Goal: Navigation & Orientation: Find specific page/section

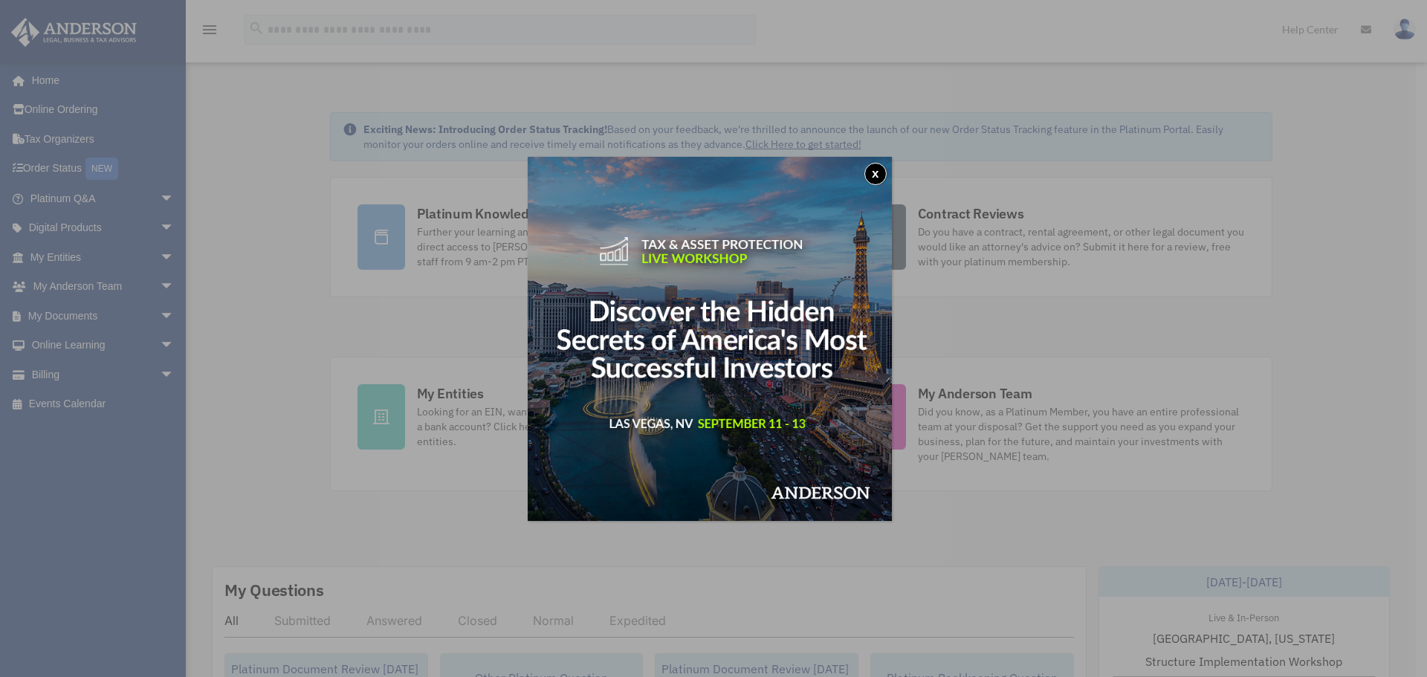
click at [884, 167] on button "x" at bounding box center [875, 174] width 22 height 22
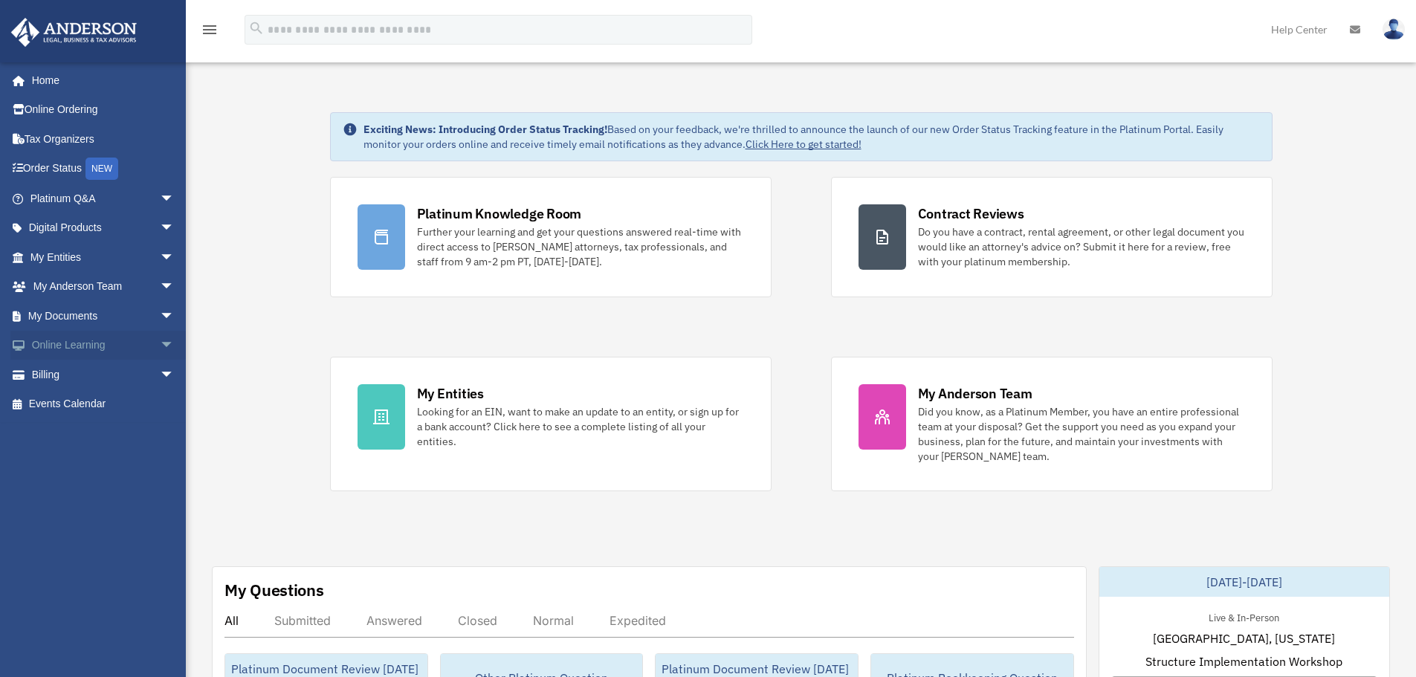
click at [160, 336] on span "arrow_drop_down" at bounding box center [175, 346] width 30 height 30
click at [160, 342] on span "arrow_drop_up" at bounding box center [175, 346] width 30 height 30
click at [160, 317] on span "arrow_drop_down" at bounding box center [175, 316] width 30 height 30
click at [160, 314] on span "arrow_drop_up" at bounding box center [175, 316] width 30 height 30
click at [160, 318] on span "arrow_drop_down" at bounding box center [175, 316] width 30 height 30
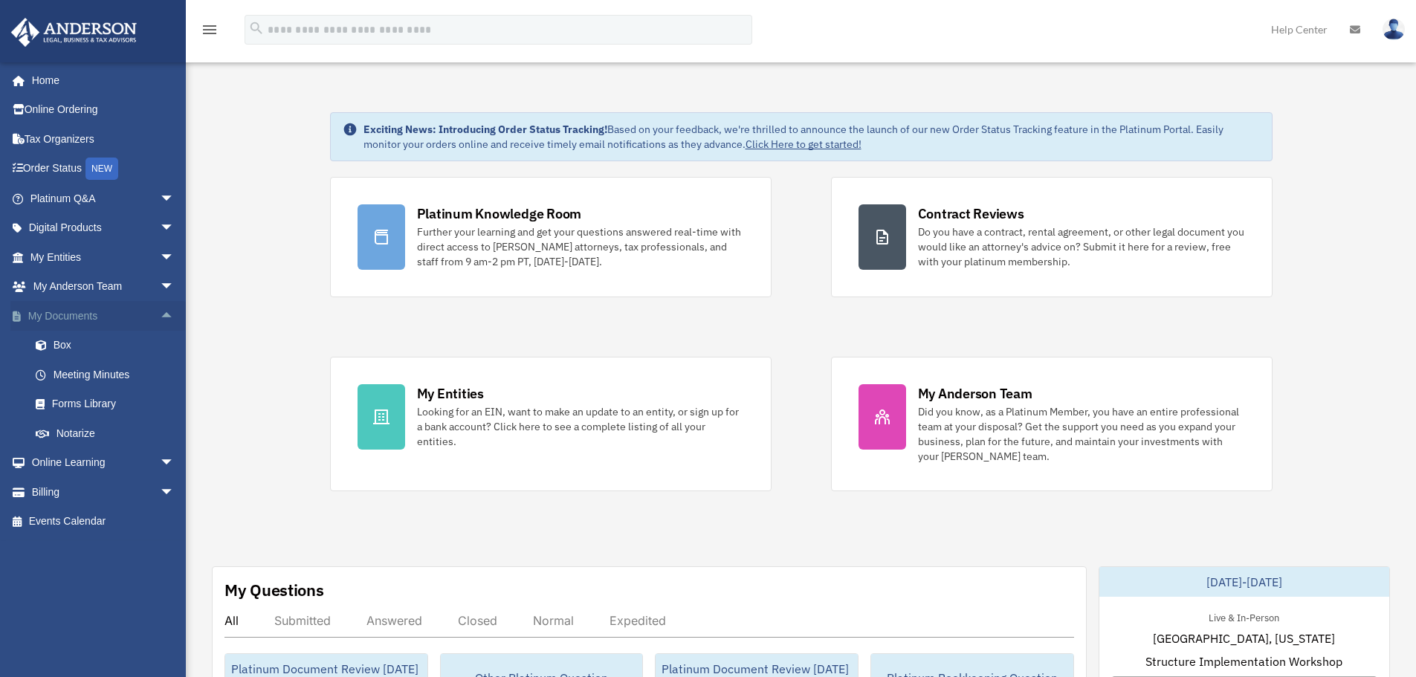
click at [160, 313] on span "arrow_drop_up" at bounding box center [175, 316] width 30 height 30
click at [160, 312] on span "arrow_drop_down" at bounding box center [175, 316] width 30 height 30
click at [160, 312] on span "arrow_drop_up" at bounding box center [175, 316] width 30 height 30
click at [160, 319] on span "arrow_drop_down" at bounding box center [175, 316] width 30 height 30
click at [160, 319] on span "arrow_drop_up" at bounding box center [175, 316] width 30 height 30
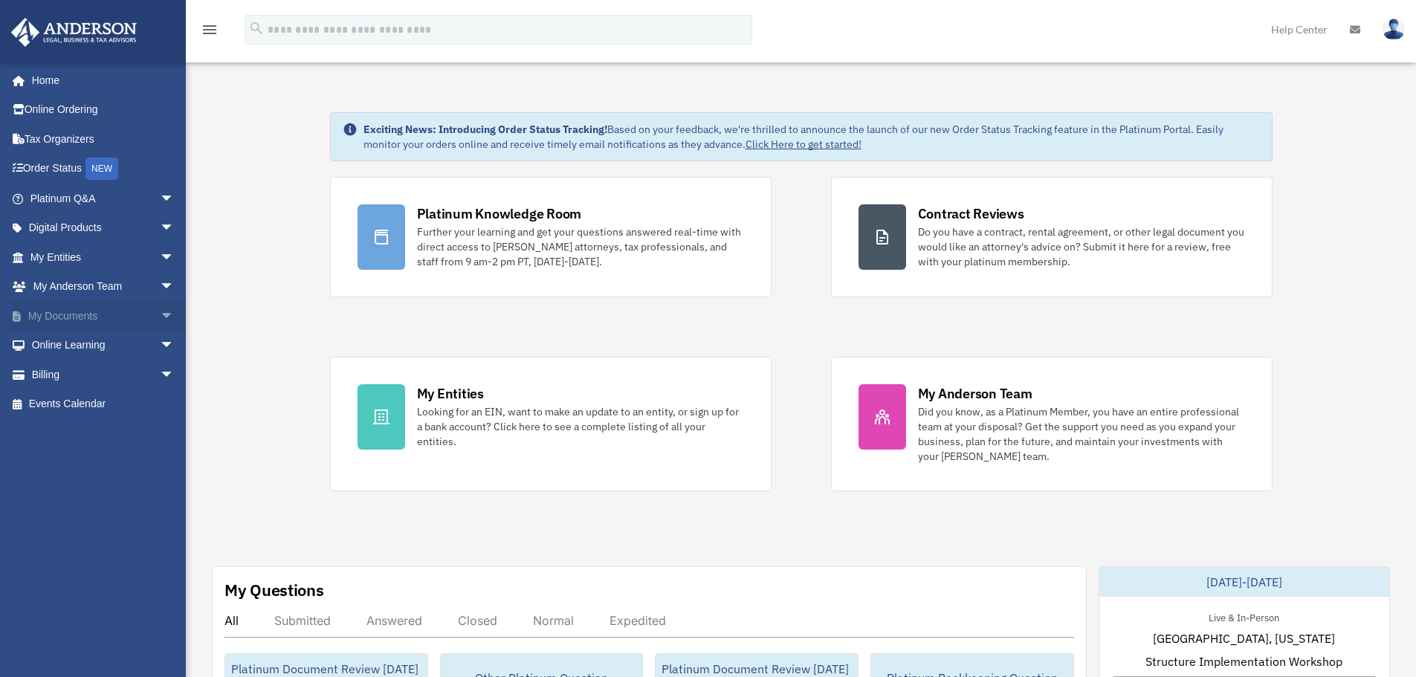
click at [160, 318] on span "arrow_drop_down" at bounding box center [175, 316] width 30 height 30
click at [160, 318] on span "arrow_drop_up" at bounding box center [175, 316] width 30 height 30
click at [160, 320] on span "arrow_drop_down" at bounding box center [175, 316] width 30 height 30
click at [160, 321] on span "arrow_drop_up" at bounding box center [175, 316] width 30 height 30
click at [160, 318] on span "arrow_drop_down" at bounding box center [175, 316] width 30 height 30
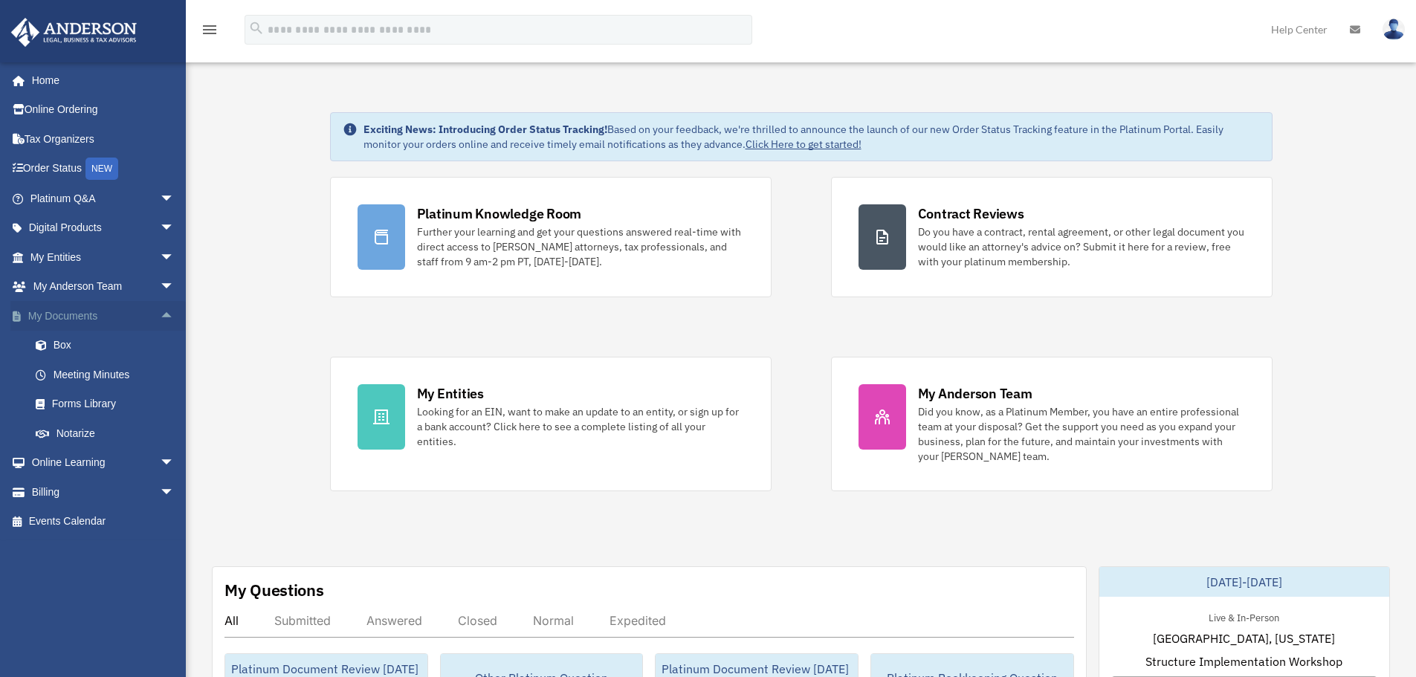
click at [160, 318] on span "arrow_drop_up" at bounding box center [175, 316] width 30 height 30
click at [160, 318] on span "arrow_drop_down" at bounding box center [175, 316] width 30 height 30
click at [160, 319] on span "arrow_drop_up" at bounding box center [175, 316] width 30 height 30
click at [160, 319] on span "arrow_drop_down" at bounding box center [175, 316] width 30 height 30
click at [160, 317] on span "arrow_drop_up" at bounding box center [175, 316] width 30 height 30
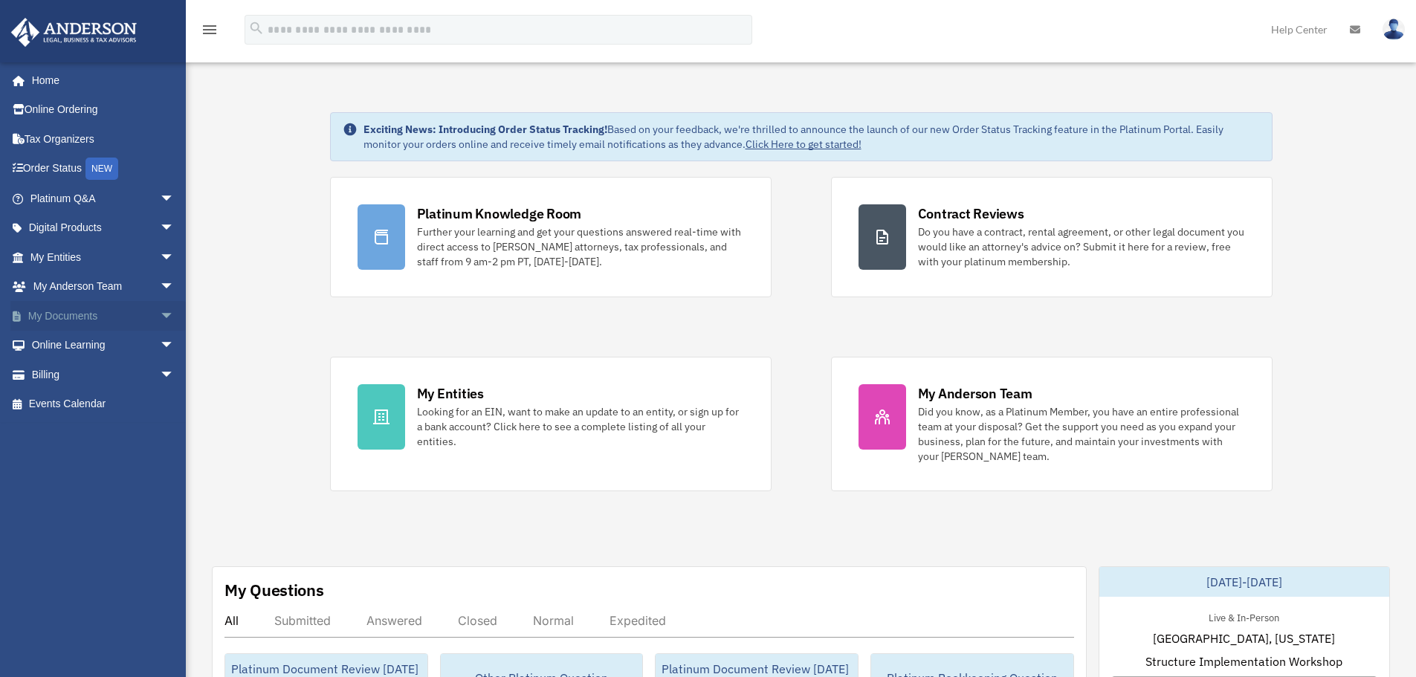
click at [163, 319] on span "arrow_drop_down" at bounding box center [175, 316] width 30 height 30
click at [162, 308] on span "arrow_drop_up" at bounding box center [175, 316] width 30 height 30
click at [160, 311] on span "arrow_drop_down" at bounding box center [175, 316] width 30 height 30
click at [160, 314] on span "arrow_drop_up" at bounding box center [175, 316] width 30 height 30
click at [160, 314] on span "arrow_drop_down" at bounding box center [175, 316] width 30 height 30
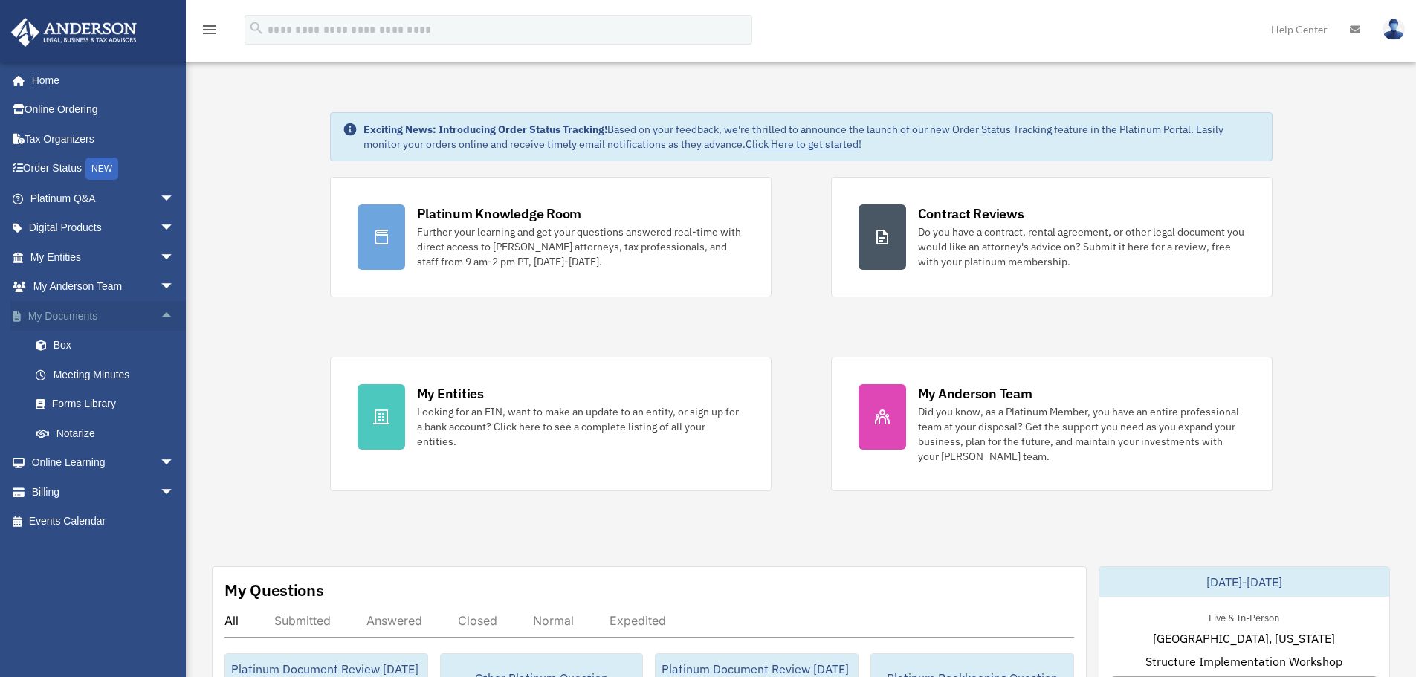
click at [160, 315] on span "arrow_drop_up" at bounding box center [175, 316] width 30 height 30
click at [160, 314] on span "arrow_drop_down" at bounding box center [175, 316] width 30 height 30
click at [160, 315] on span "arrow_drop_up" at bounding box center [175, 316] width 30 height 30
click at [160, 314] on span "arrow_drop_down" at bounding box center [175, 316] width 30 height 30
click at [160, 317] on span "arrow_drop_up" at bounding box center [175, 316] width 30 height 30
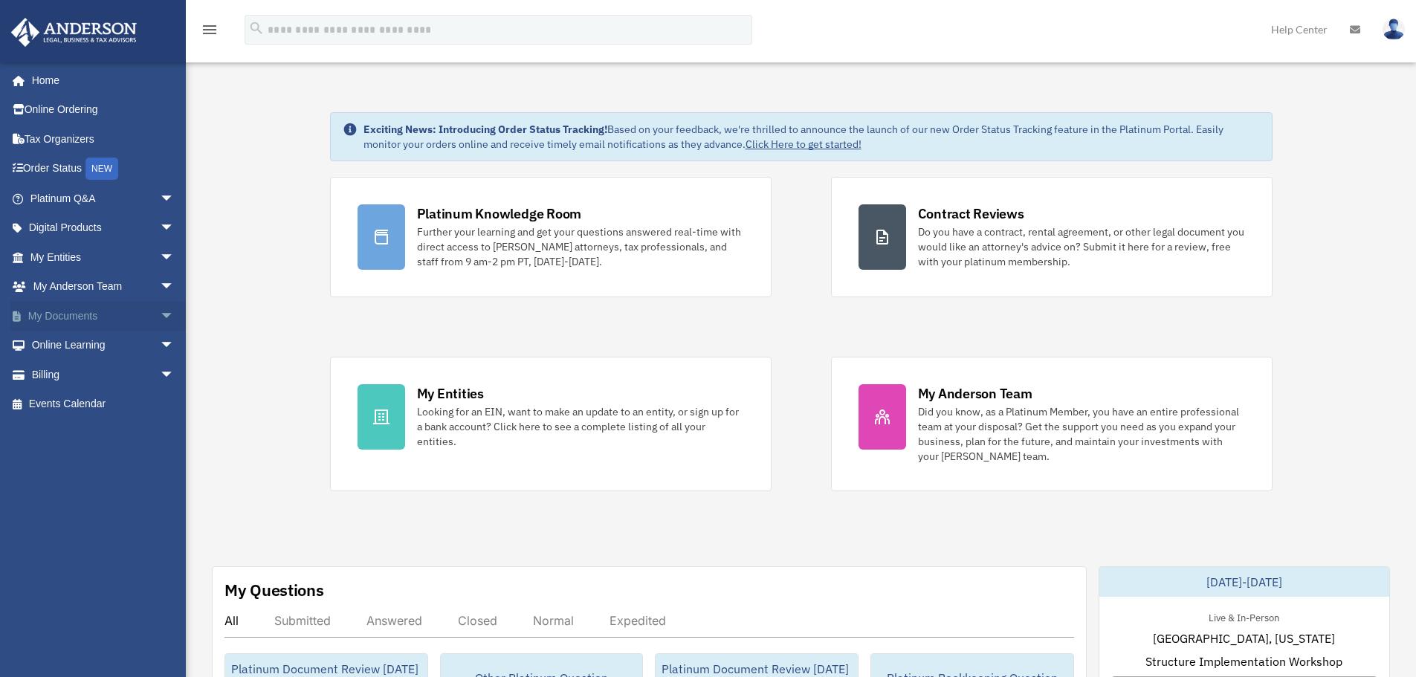
click at [180, 306] on link "My Documents arrow_drop_down" at bounding box center [103, 316] width 187 height 30
click at [162, 313] on span "arrow_drop_down" at bounding box center [175, 316] width 30 height 30
click at [160, 315] on span "arrow_drop_up" at bounding box center [175, 316] width 30 height 30
click at [163, 316] on span "arrow_drop_down" at bounding box center [175, 316] width 30 height 30
click at [160, 317] on span "arrow_drop_up" at bounding box center [175, 316] width 30 height 30
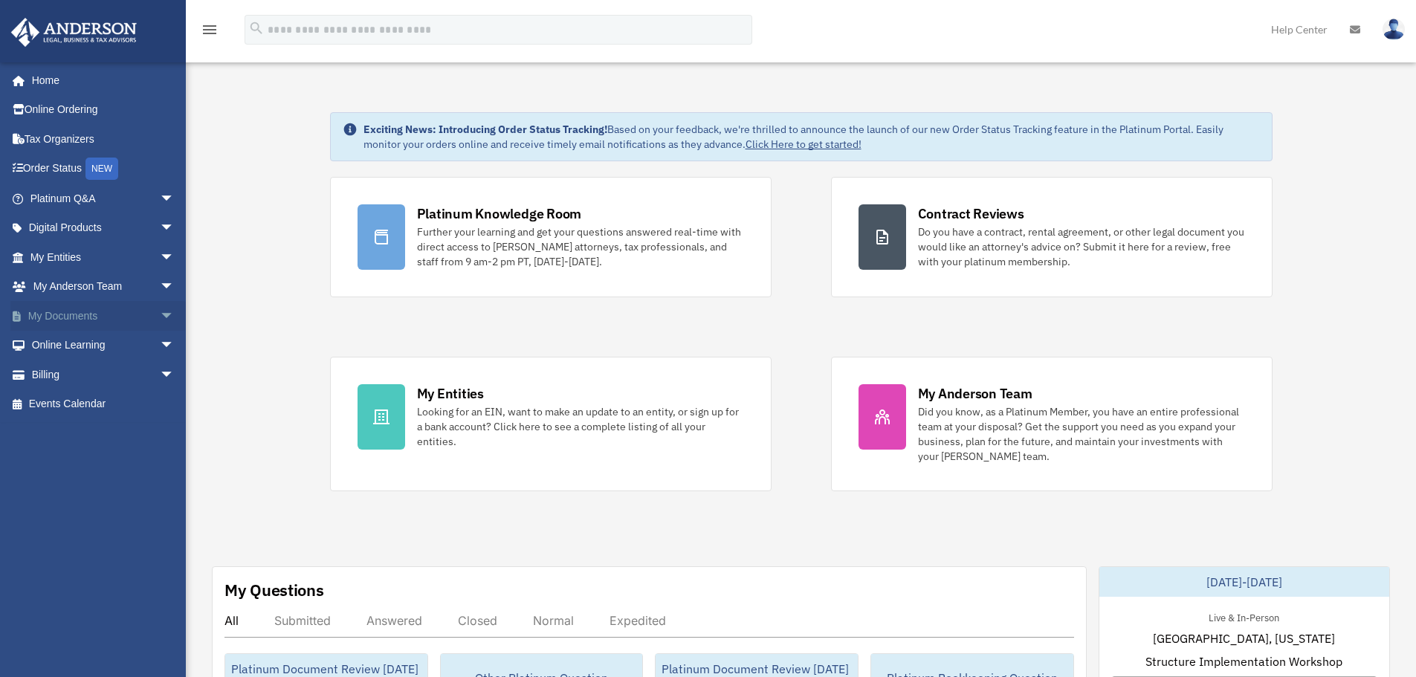
click at [163, 317] on span "arrow_drop_down" at bounding box center [175, 316] width 30 height 30
click at [396, 132] on strong "Exciting News: Introducing Order Status Tracking!" at bounding box center [485, 129] width 244 height 13
click at [370, 134] on strong "Exciting News: Introducing Order Status Tracking!" at bounding box center [485, 129] width 244 height 13
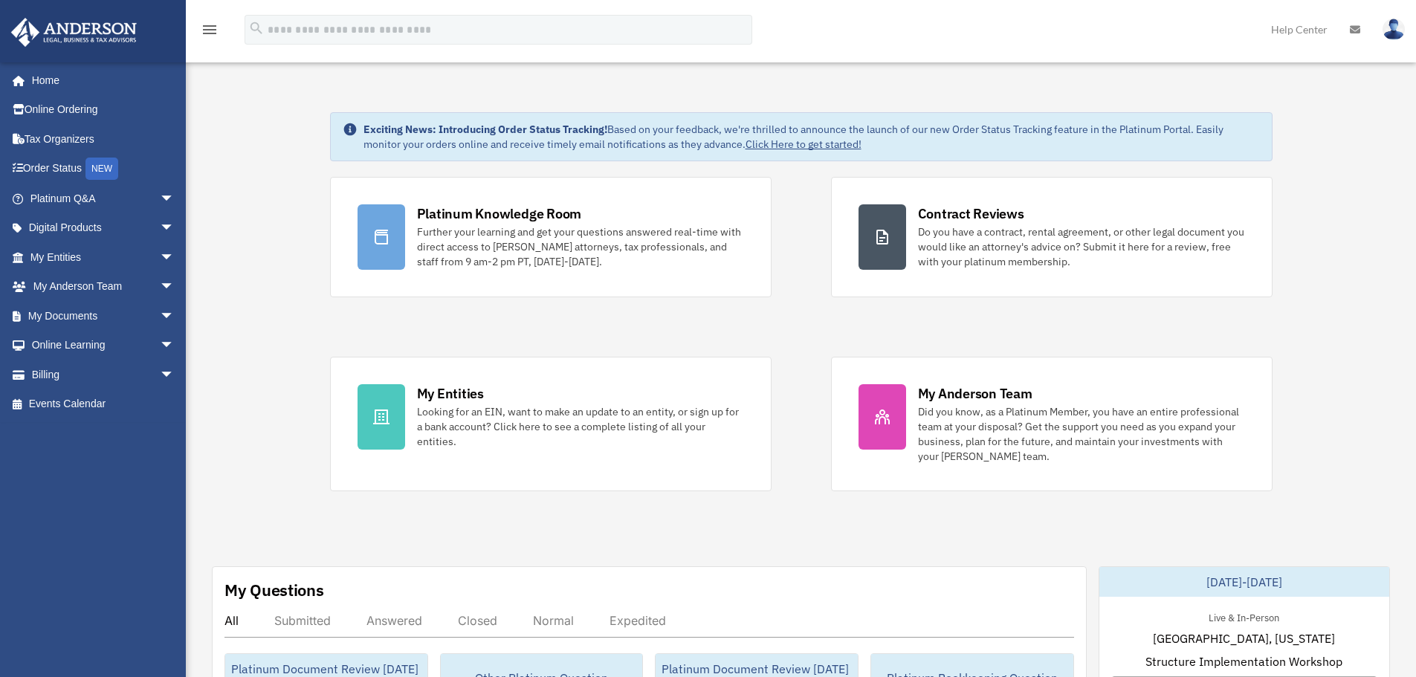
drag, startPoint x: 357, startPoint y: 132, endPoint x: 907, endPoint y: 154, distance: 549.7
click at [906, 154] on div "Exciting News: Introducing Order Status Tracking! Based on your feedback, we're…" at bounding box center [801, 136] width 942 height 49
click at [907, 154] on div "Exciting News: Introducing Order Status Tracking! Based on your feedback, we're…" at bounding box center [801, 136] width 942 height 49
drag, startPoint x: 907, startPoint y: 150, endPoint x: 358, endPoint y: 127, distance: 549.0
click at [358, 127] on div "Exciting News: Introducing Order Status Tracking! Based on your feedback, we're…" at bounding box center [801, 136] width 942 height 49
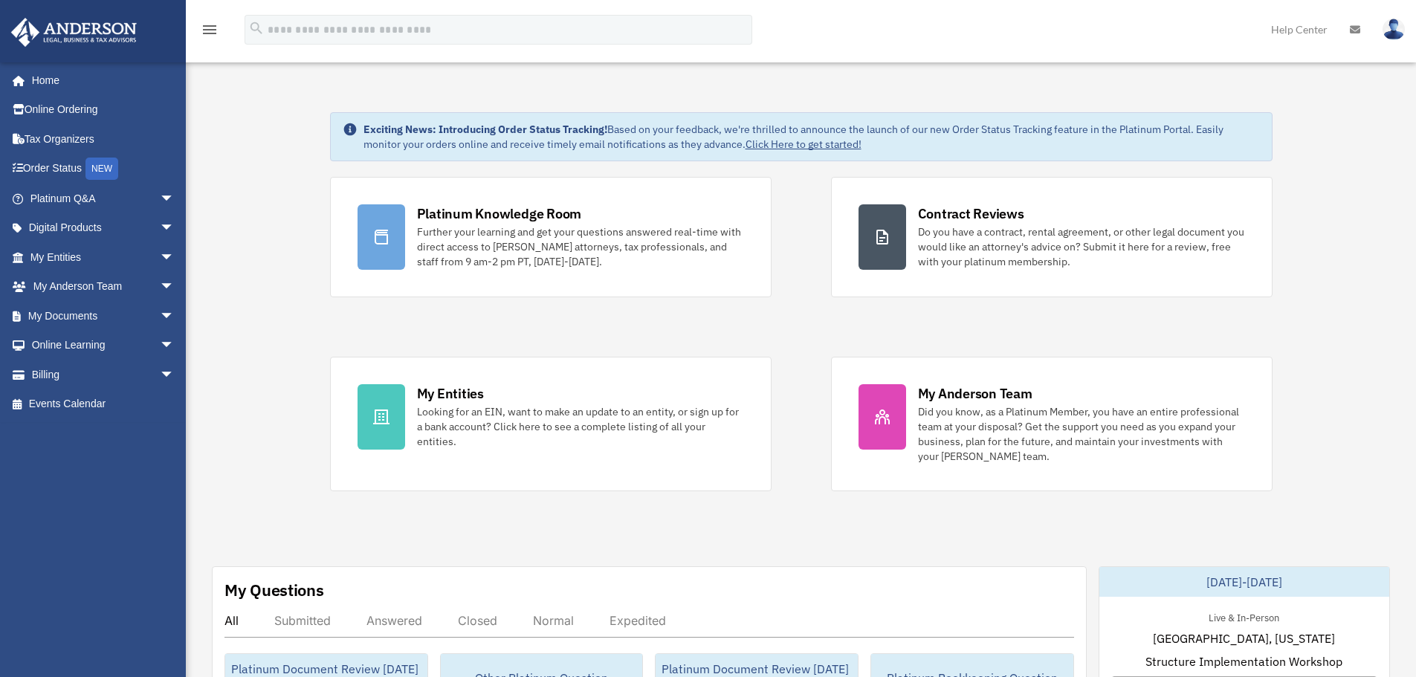
click at [358, 127] on div "Exciting News: Introducing Order Status Tracking! Based on your feedback, we're…" at bounding box center [801, 136] width 942 height 49
drag, startPoint x: 363, startPoint y: 125, endPoint x: 875, endPoint y: 147, distance: 511.8
click at [874, 147] on div "Exciting News: Introducing Order Status Tracking! Based on your feedback, we're…" at bounding box center [811, 137] width 896 height 30
click at [875, 147] on div "Exciting News: Introducing Order Status Tracking! Based on your feedback, we're…" at bounding box center [811, 137] width 896 height 30
drag, startPoint x: 884, startPoint y: 142, endPoint x: 360, endPoint y: 130, distance: 523.4
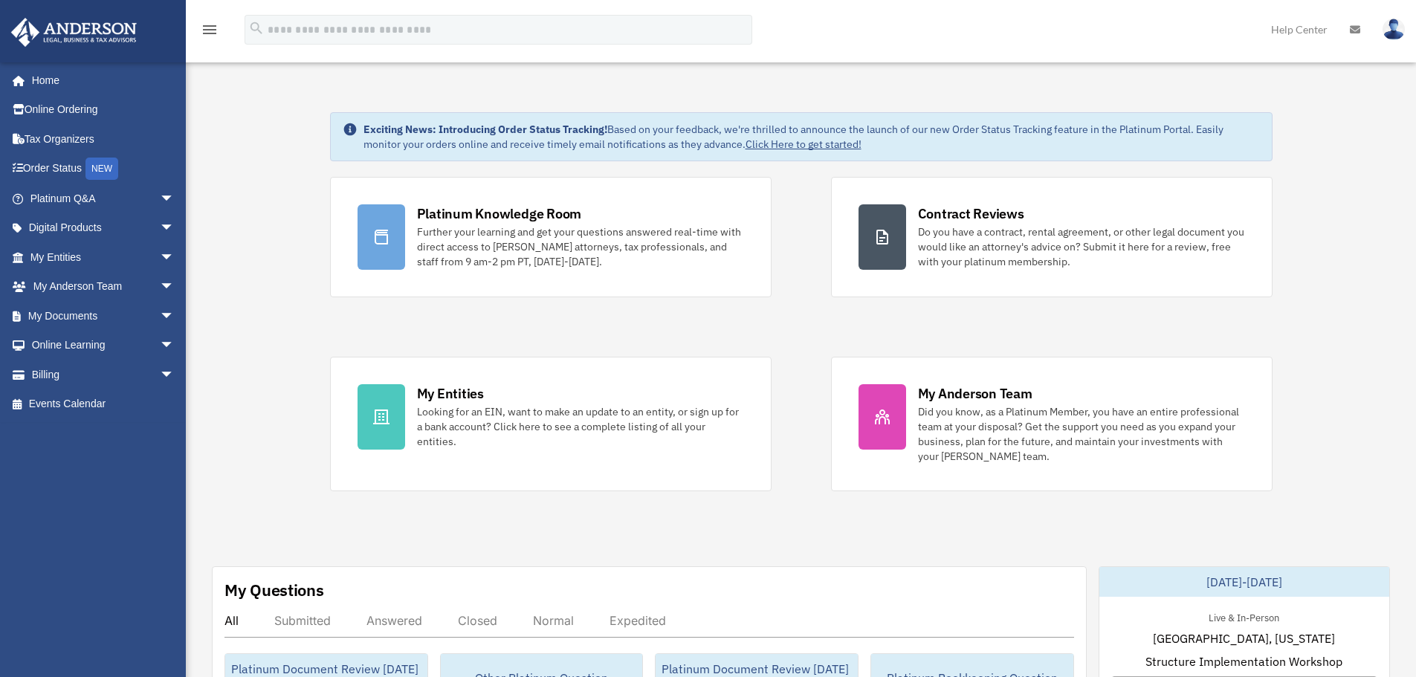
click at [360, 130] on div "Exciting News: Introducing Order Status Tracking! Based on your feedback, we're…" at bounding box center [801, 136] width 942 height 49
click at [207, 39] on div "menu" at bounding box center [210, 30] width 48 height 39
click at [211, 31] on icon "menu" at bounding box center [210, 30] width 18 height 18
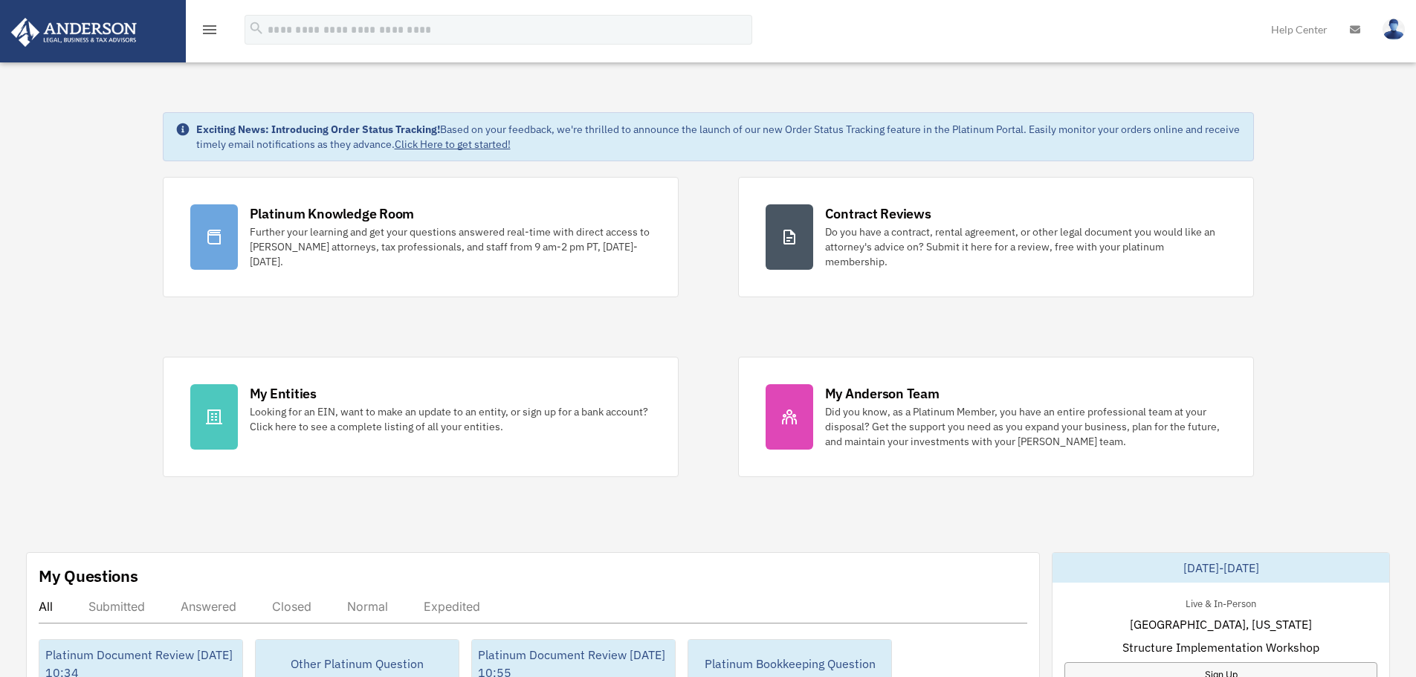
click at [214, 27] on icon "menu" at bounding box center [210, 30] width 18 height 18
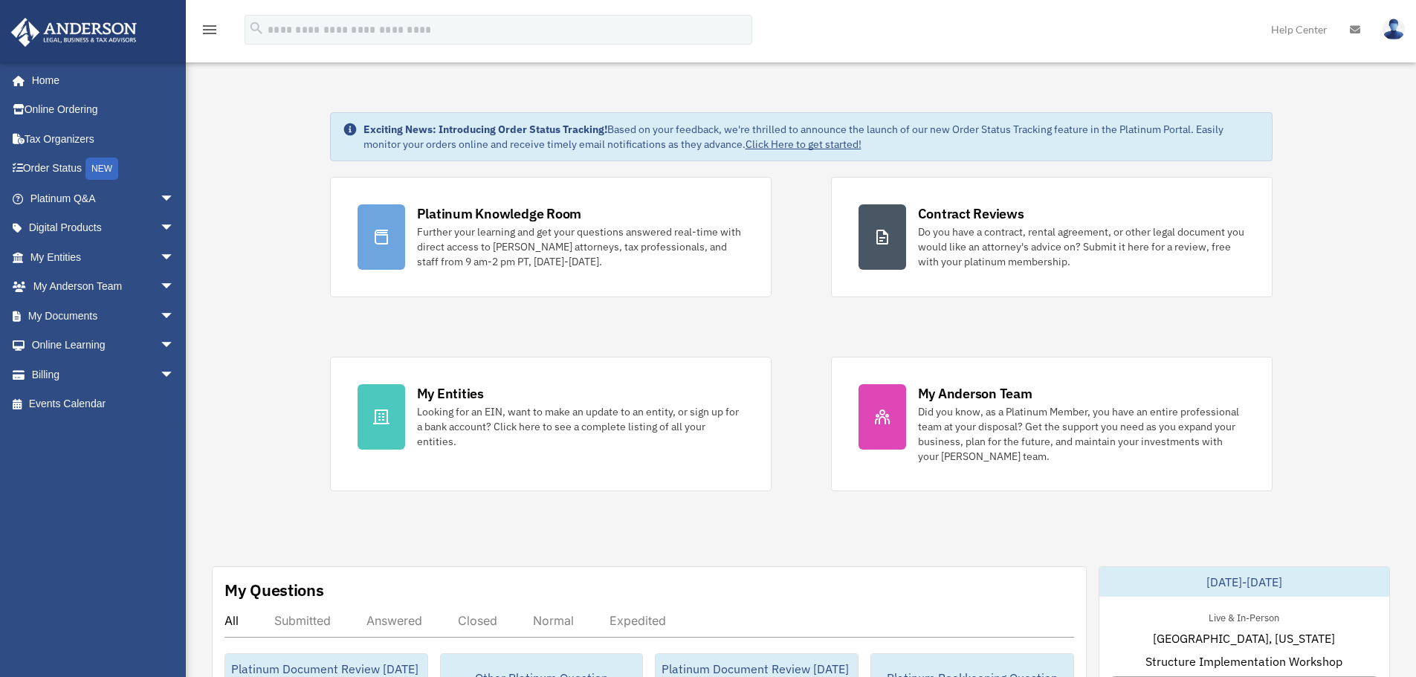
click at [560, 129] on strong "Exciting News: Introducing Order Status Tracking!" at bounding box center [485, 129] width 244 height 13
click at [527, 132] on strong "Exciting News: Introducing Order Status Tracking!" at bounding box center [485, 129] width 244 height 13
click at [206, 32] on icon "menu" at bounding box center [210, 30] width 18 height 18
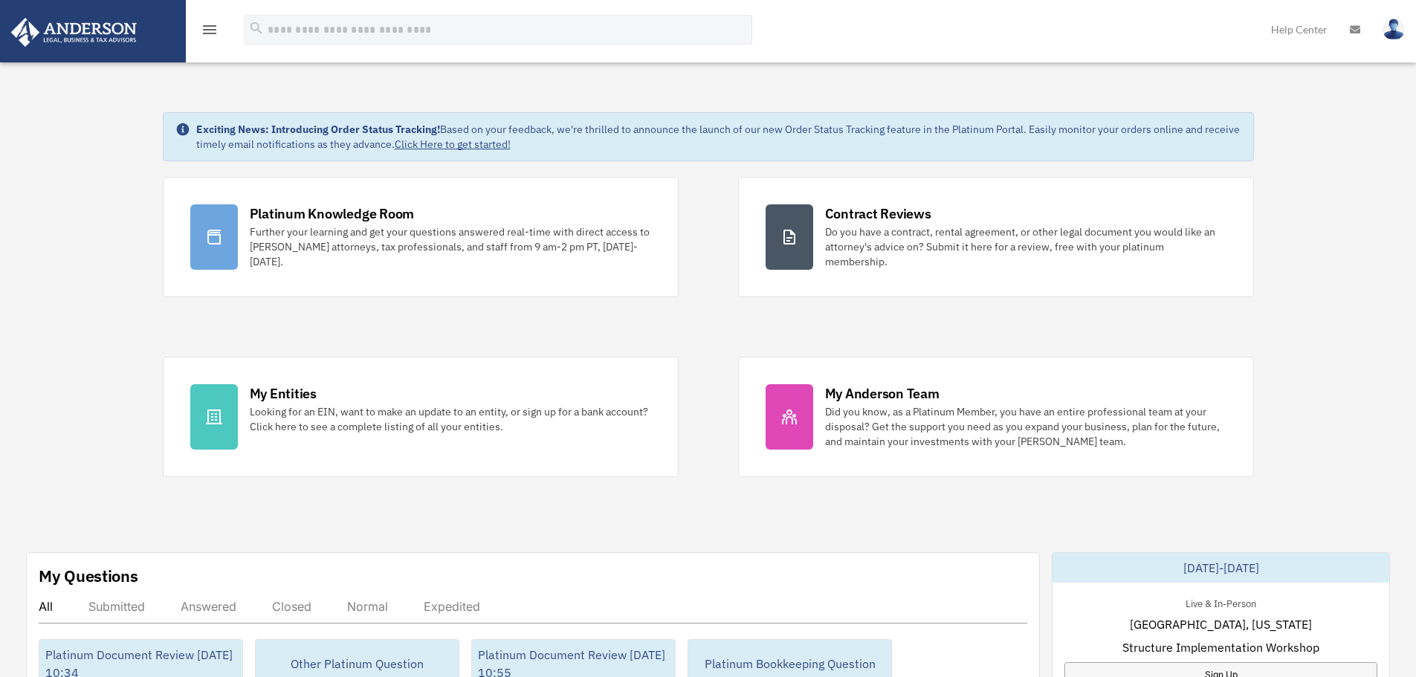
click at [213, 32] on icon "menu" at bounding box center [210, 30] width 18 height 18
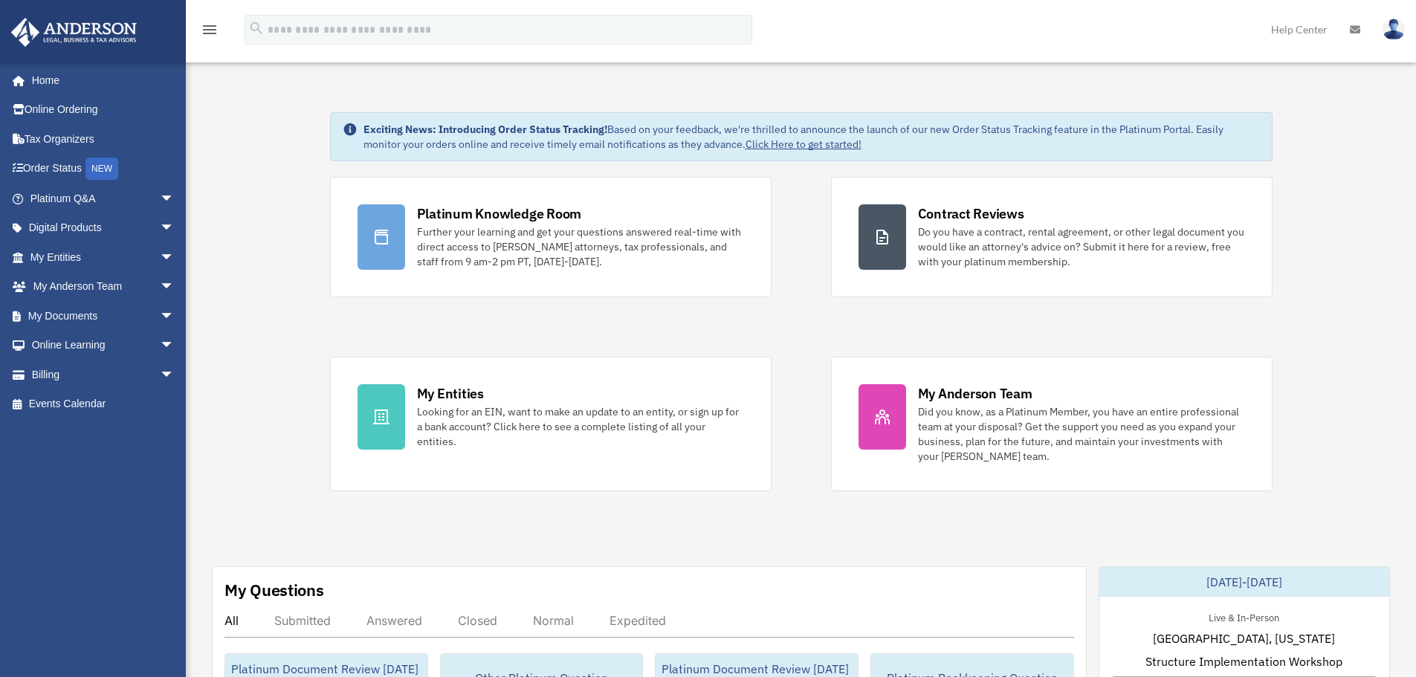
click at [214, 32] on icon "menu" at bounding box center [210, 30] width 18 height 18
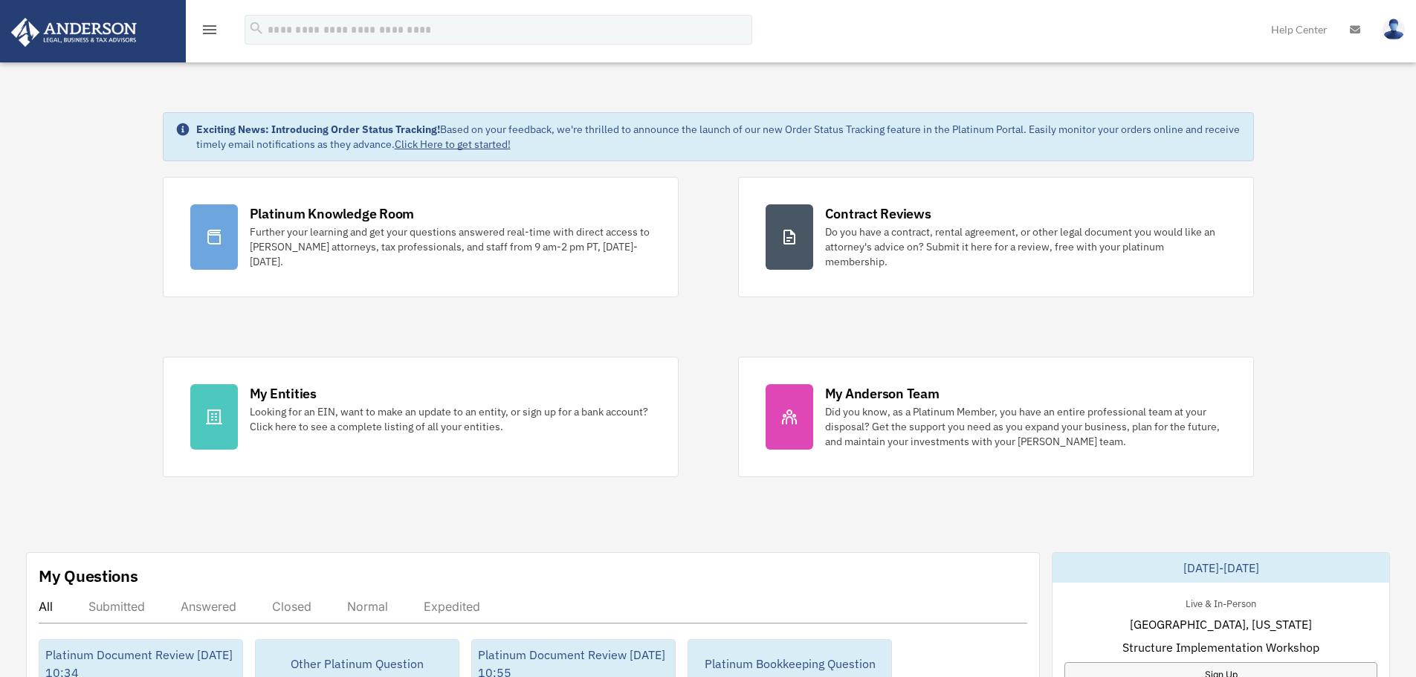
click at [214, 32] on icon "menu" at bounding box center [210, 30] width 18 height 18
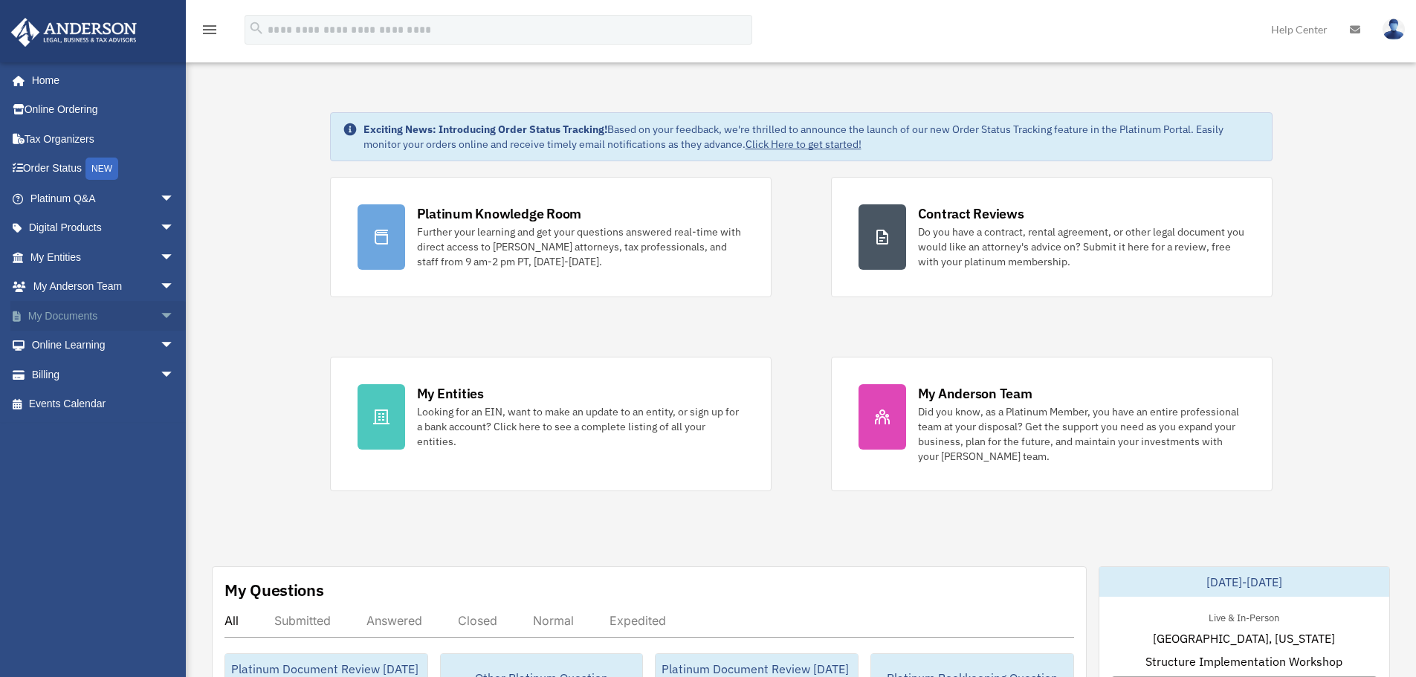
click at [123, 305] on link "My Documents arrow_drop_down" at bounding box center [103, 316] width 187 height 30
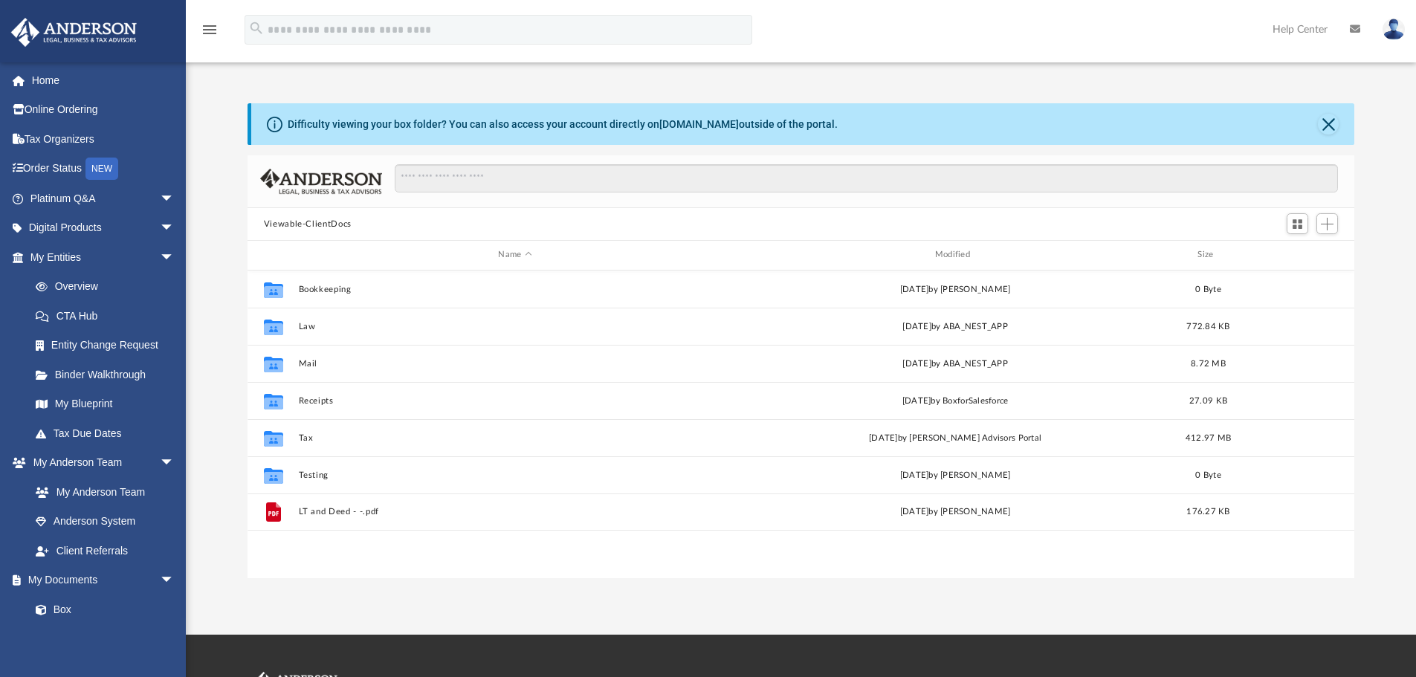
scroll to position [327, 1096]
click at [118, 32] on img at bounding box center [74, 32] width 135 height 29
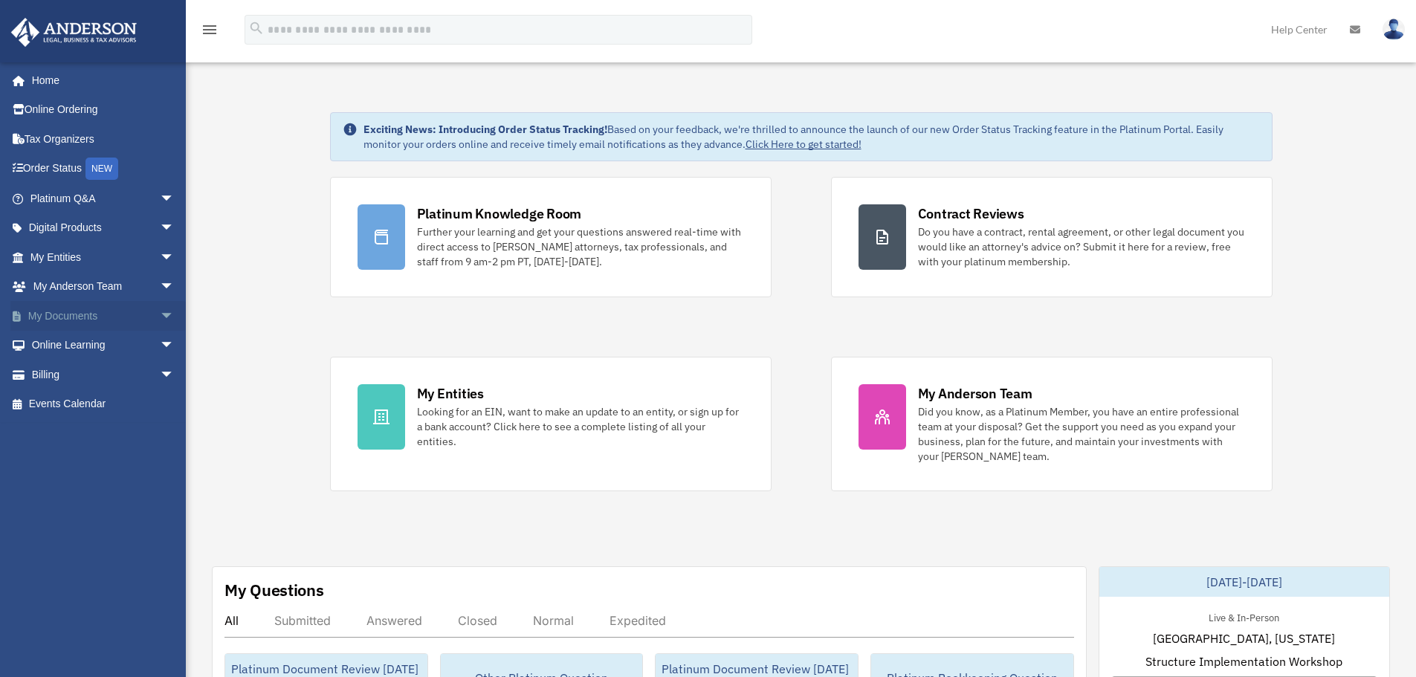
click at [160, 314] on span "arrow_drop_down" at bounding box center [175, 316] width 30 height 30
click at [160, 313] on span "arrow_drop_up" at bounding box center [175, 316] width 30 height 30
click at [160, 315] on span "arrow_drop_down" at bounding box center [175, 316] width 30 height 30
click at [160, 316] on span "arrow_drop_up" at bounding box center [175, 316] width 30 height 30
click at [142, 319] on link "My Documents arrow_drop_down" at bounding box center [103, 316] width 187 height 30
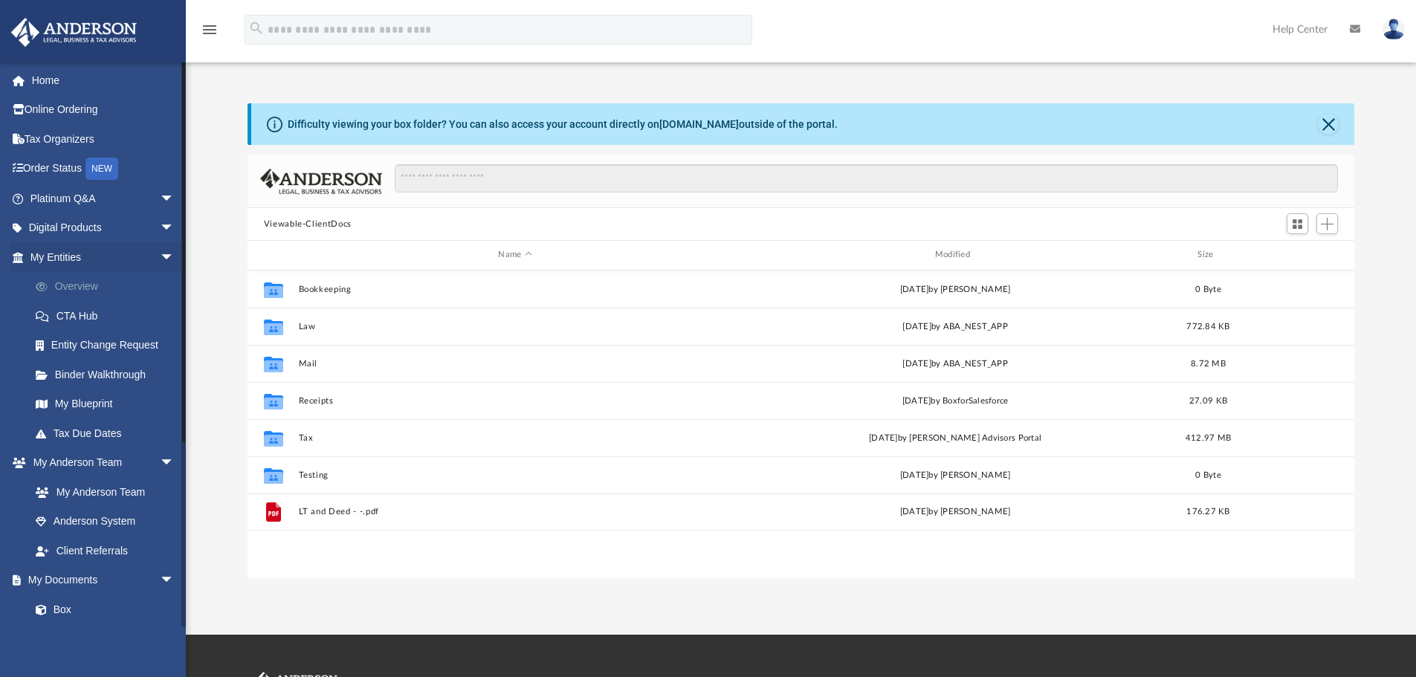
scroll to position [327, 1096]
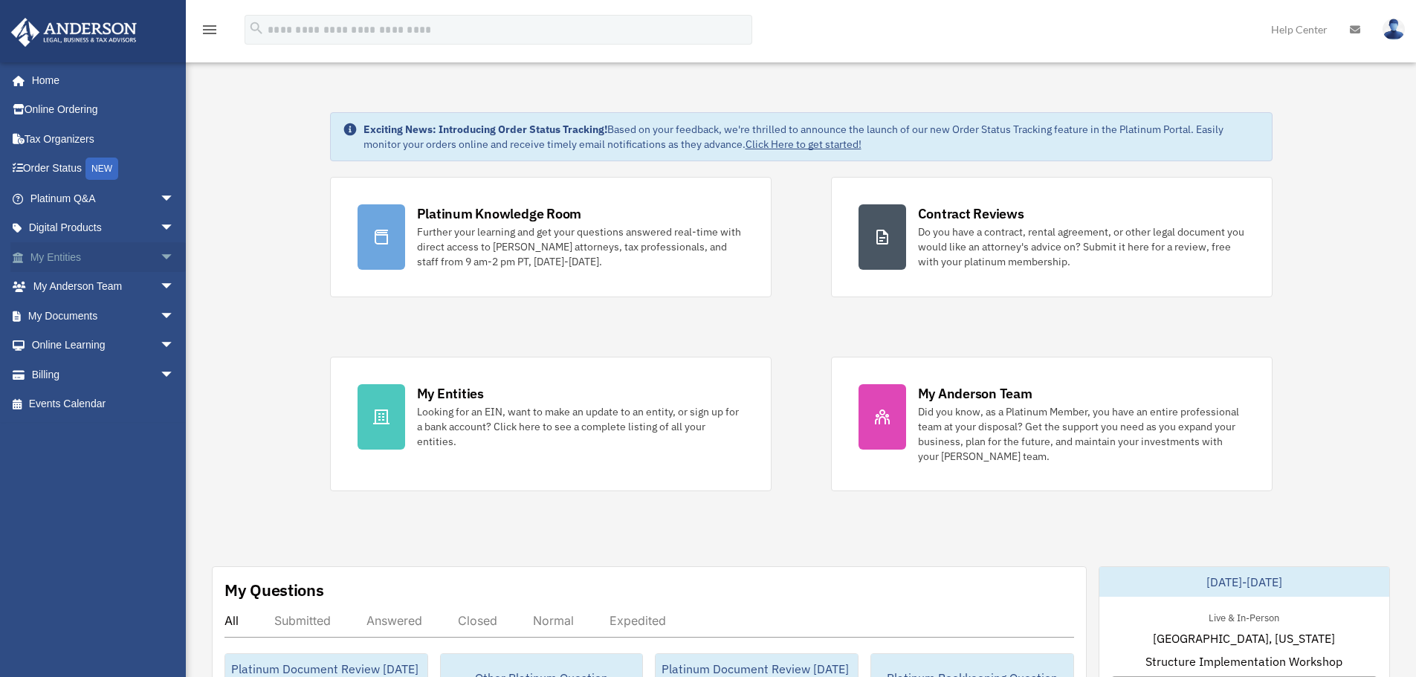
click at [160, 260] on span "arrow_drop_down" at bounding box center [175, 257] width 30 height 30
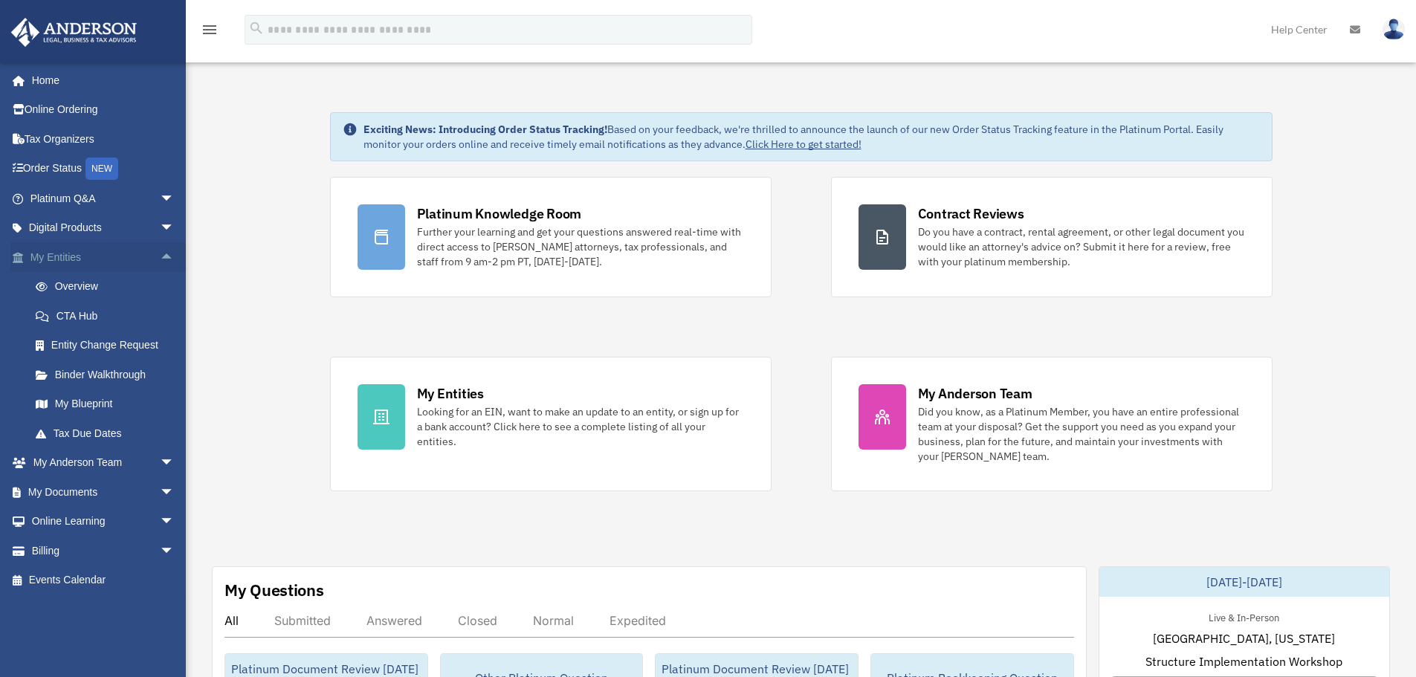
click at [160, 256] on span "arrow_drop_up" at bounding box center [175, 257] width 30 height 30
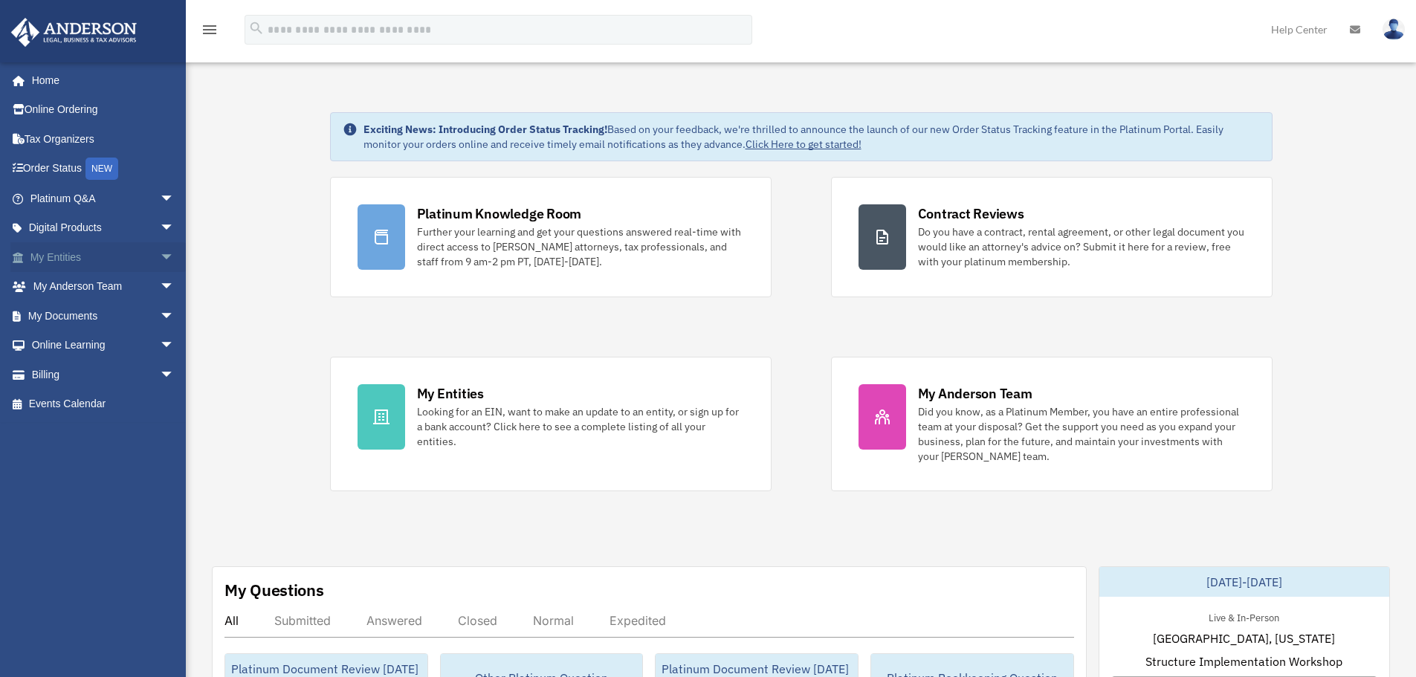
click at [160, 256] on span "arrow_drop_down" at bounding box center [175, 257] width 30 height 30
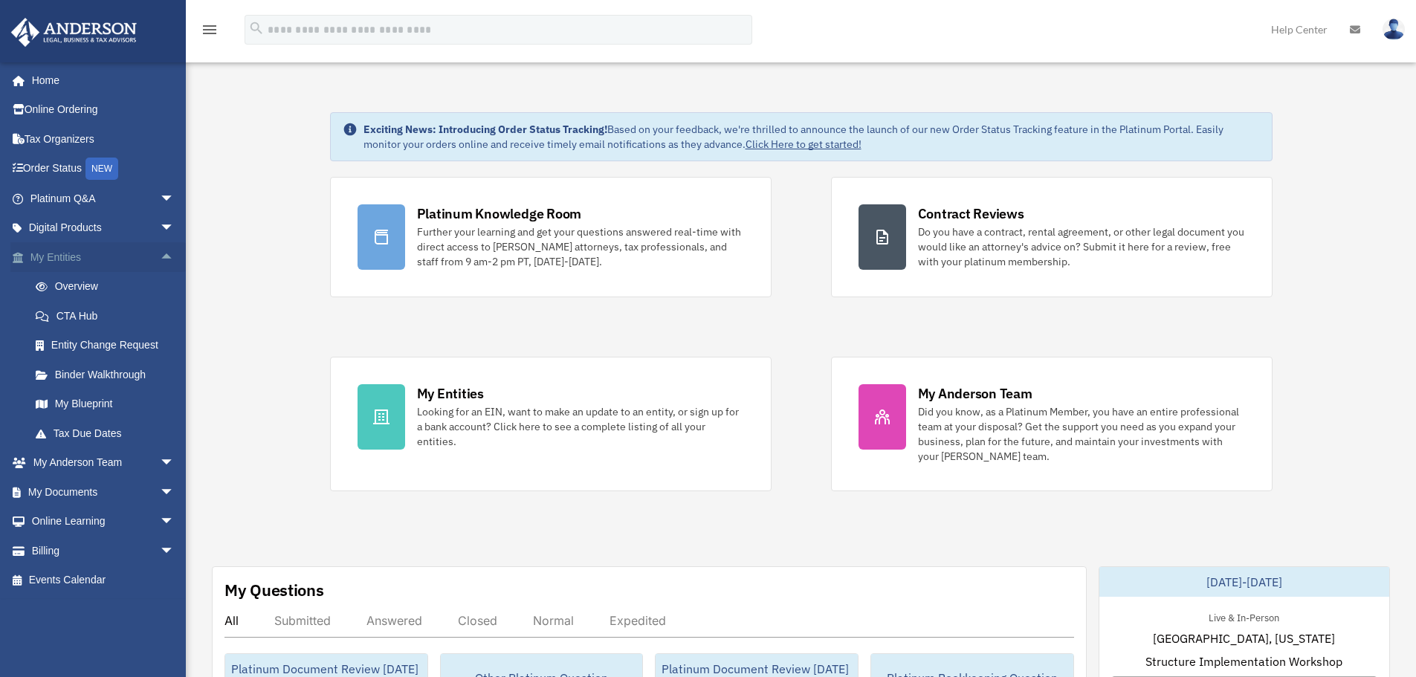
click at [160, 256] on span "arrow_drop_up" at bounding box center [175, 257] width 30 height 30
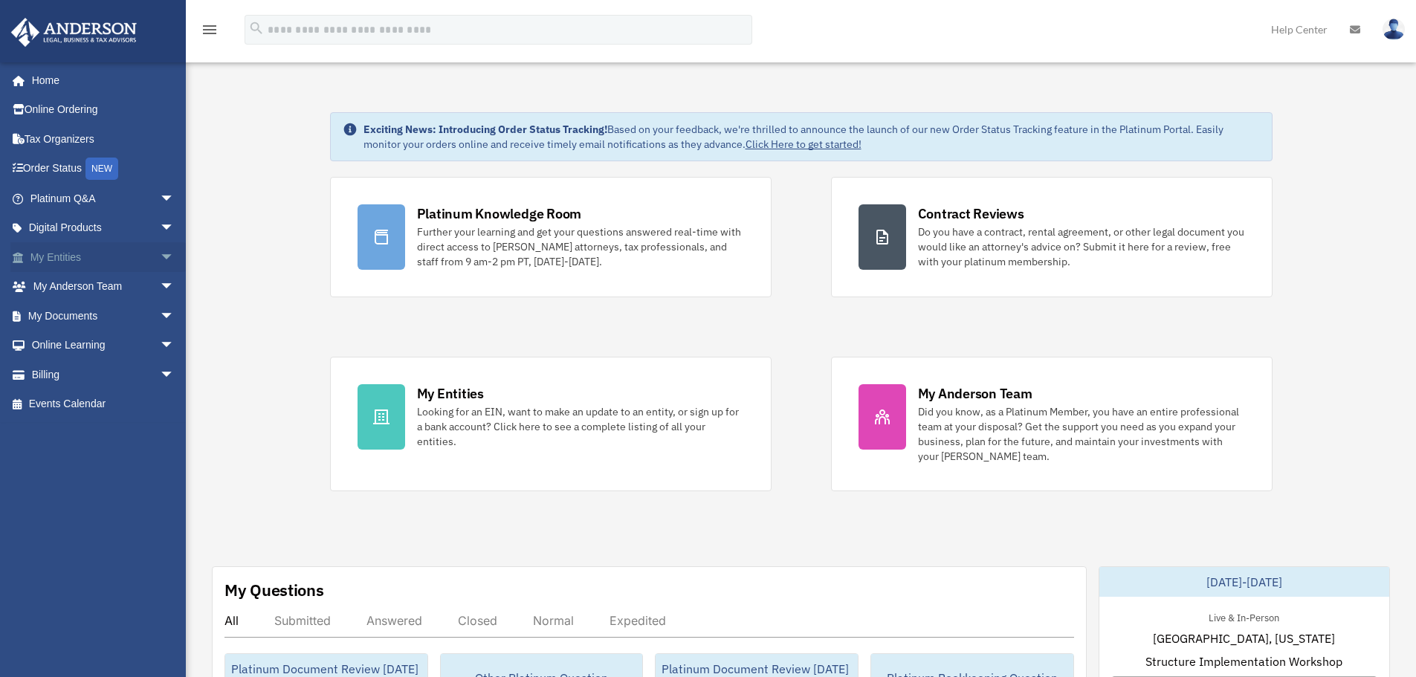
click at [160, 256] on span "arrow_drop_down" at bounding box center [175, 257] width 30 height 30
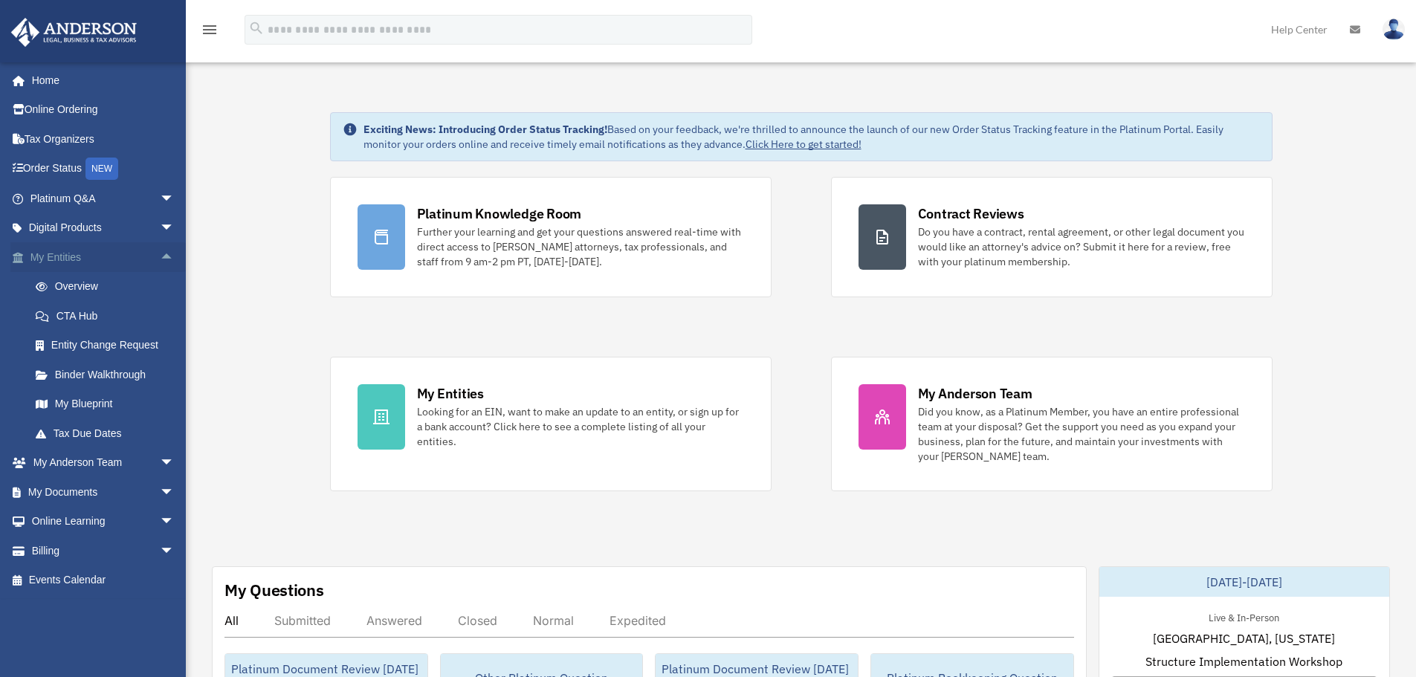
click at [160, 255] on span "arrow_drop_up" at bounding box center [175, 257] width 30 height 30
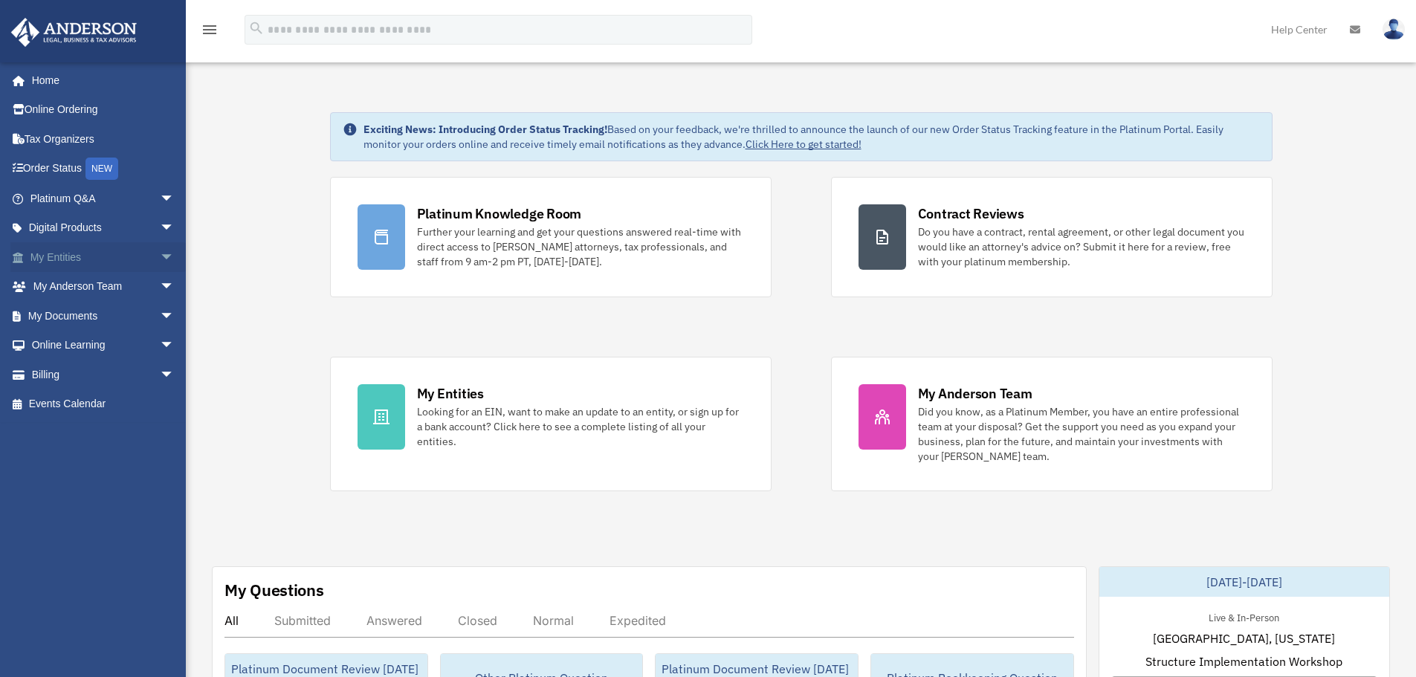
click at [160, 256] on span "arrow_drop_down" at bounding box center [175, 257] width 30 height 30
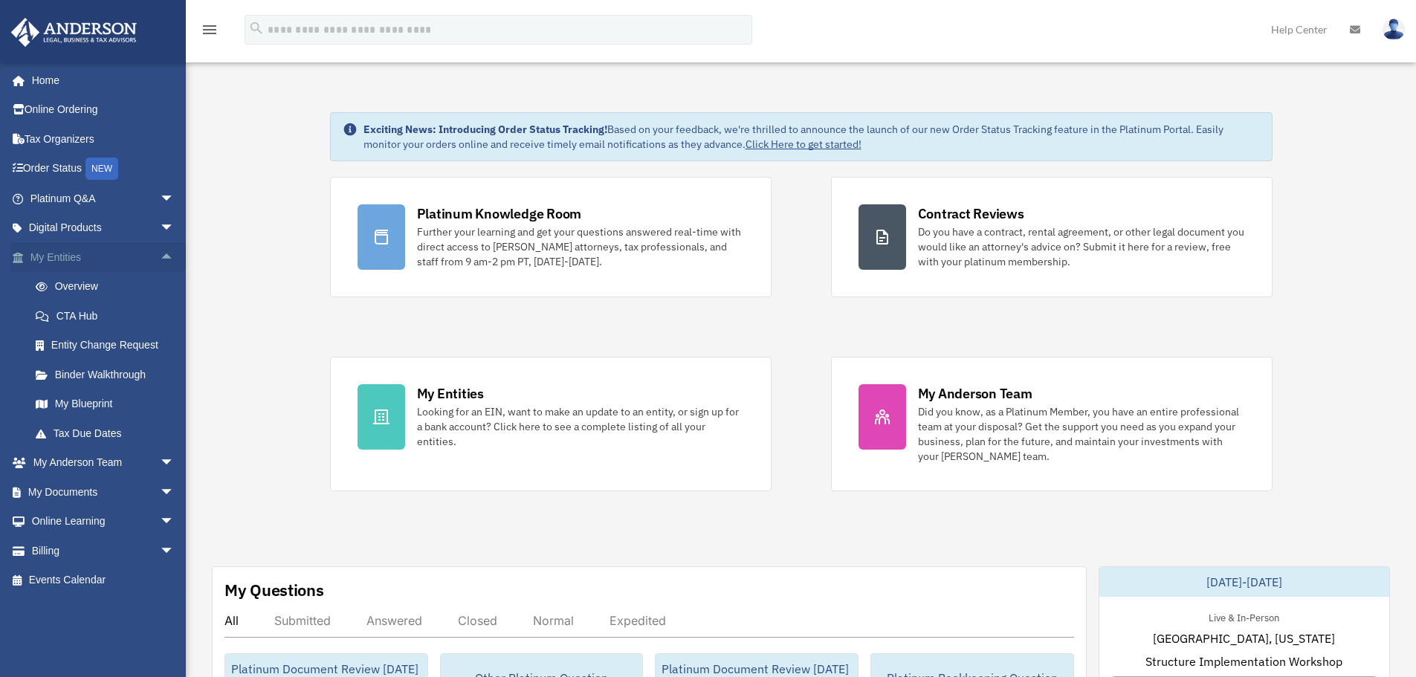
click at [160, 256] on span "arrow_drop_up" at bounding box center [175, 257] width 30 height 30
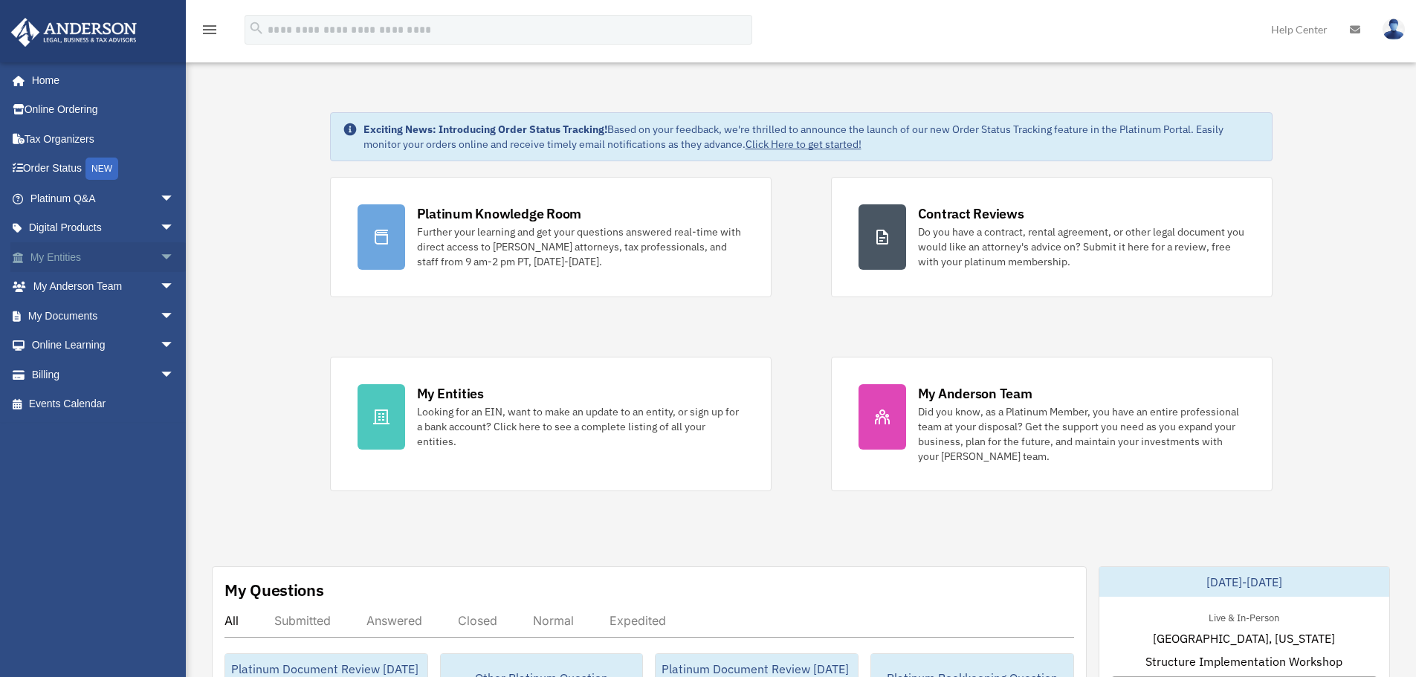
click at [160, 254] on span "arrow_drop_down" at bounding box center [175, 257] width 30 height 30
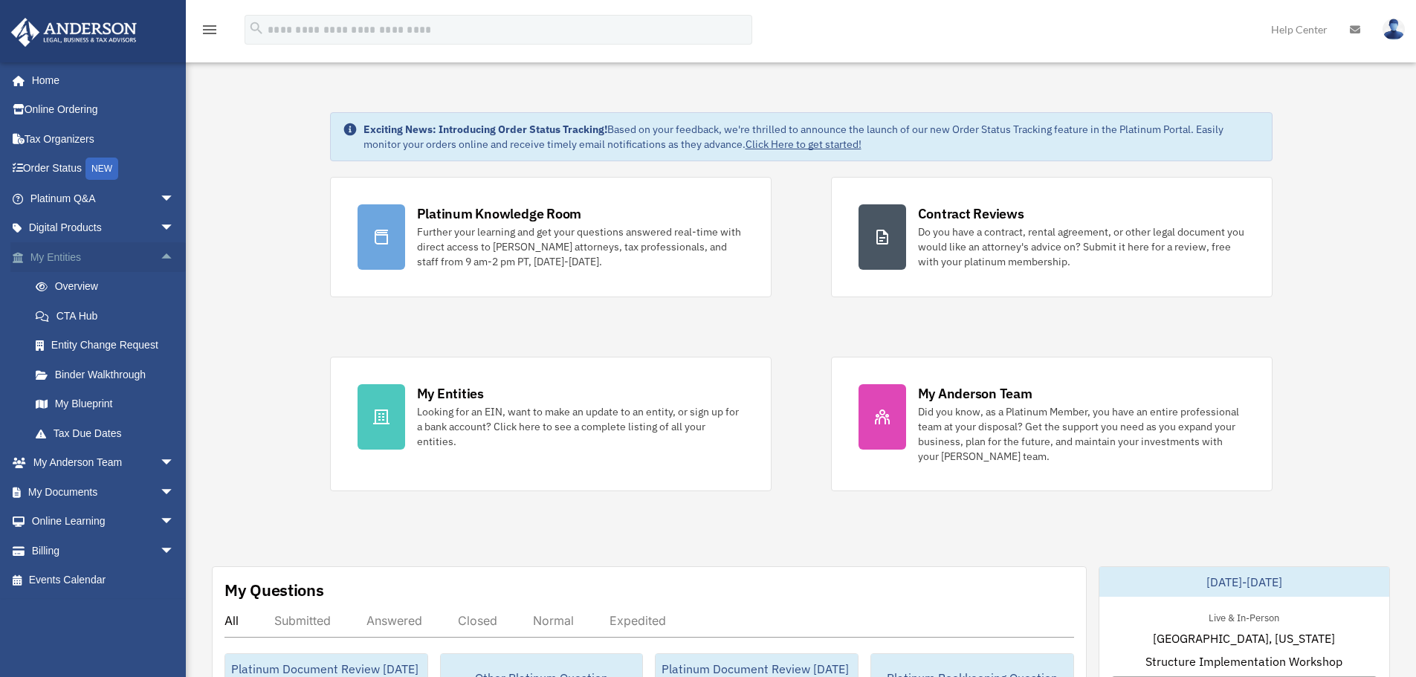
click at [160, 255] on span "arrow_drop_up" at bounding box center [175, 257] width 30 height 30
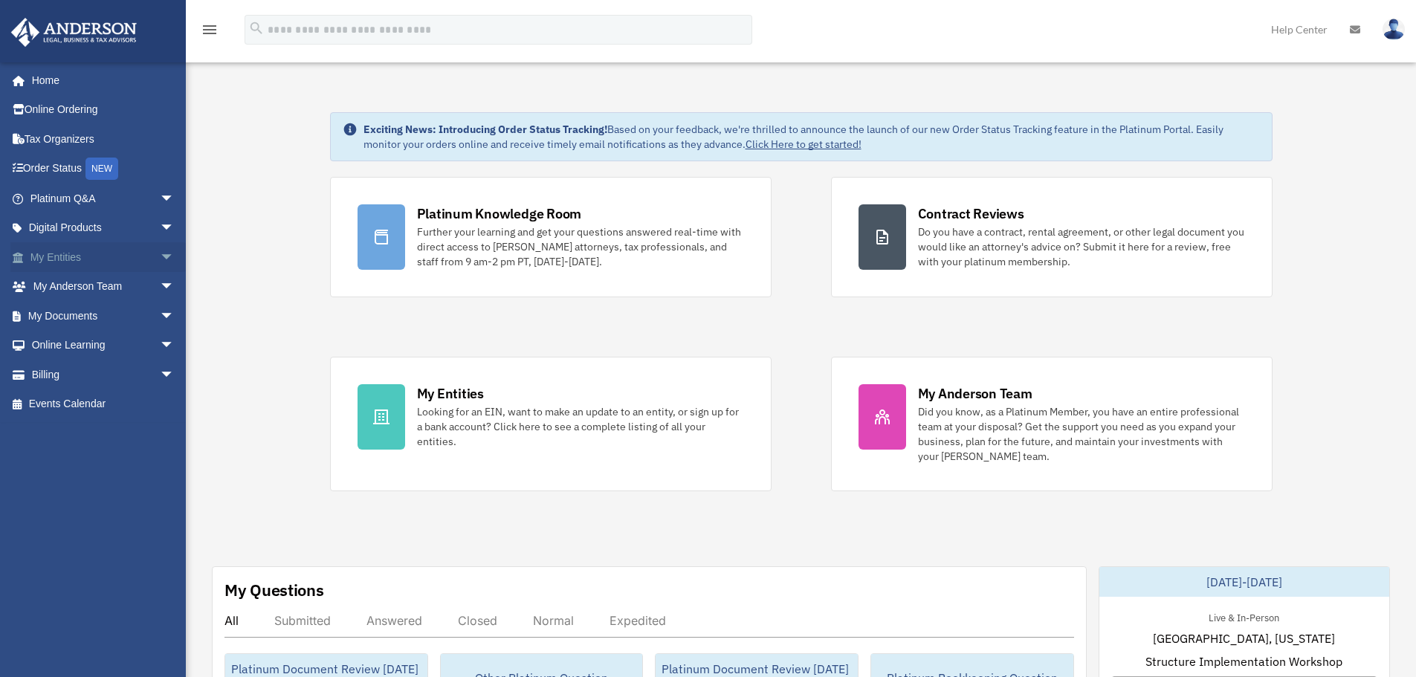
click at [160, 255] on span "arrow_drop_down" at bounding box center [175, 257] width 30 height 30
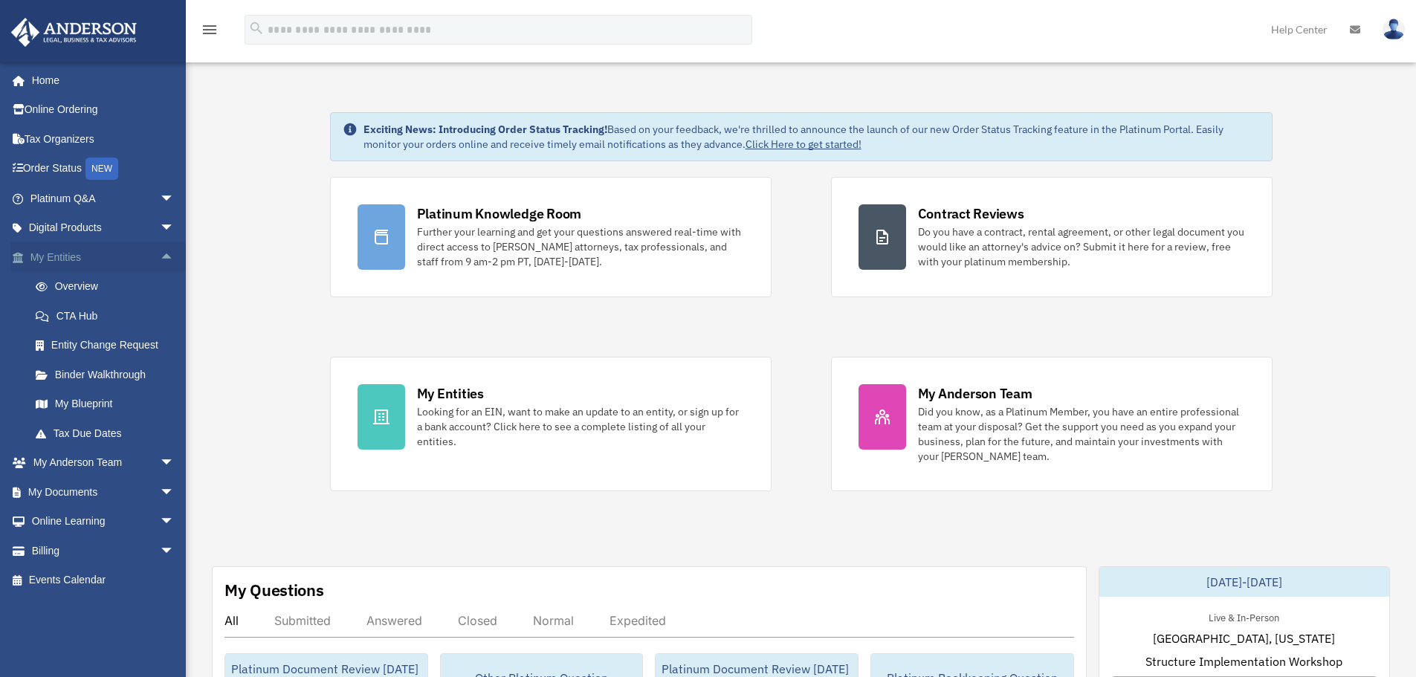
click at [160, 255] on span "arrow_drop_up" at bounding box center [175, 257] width 30 height 30
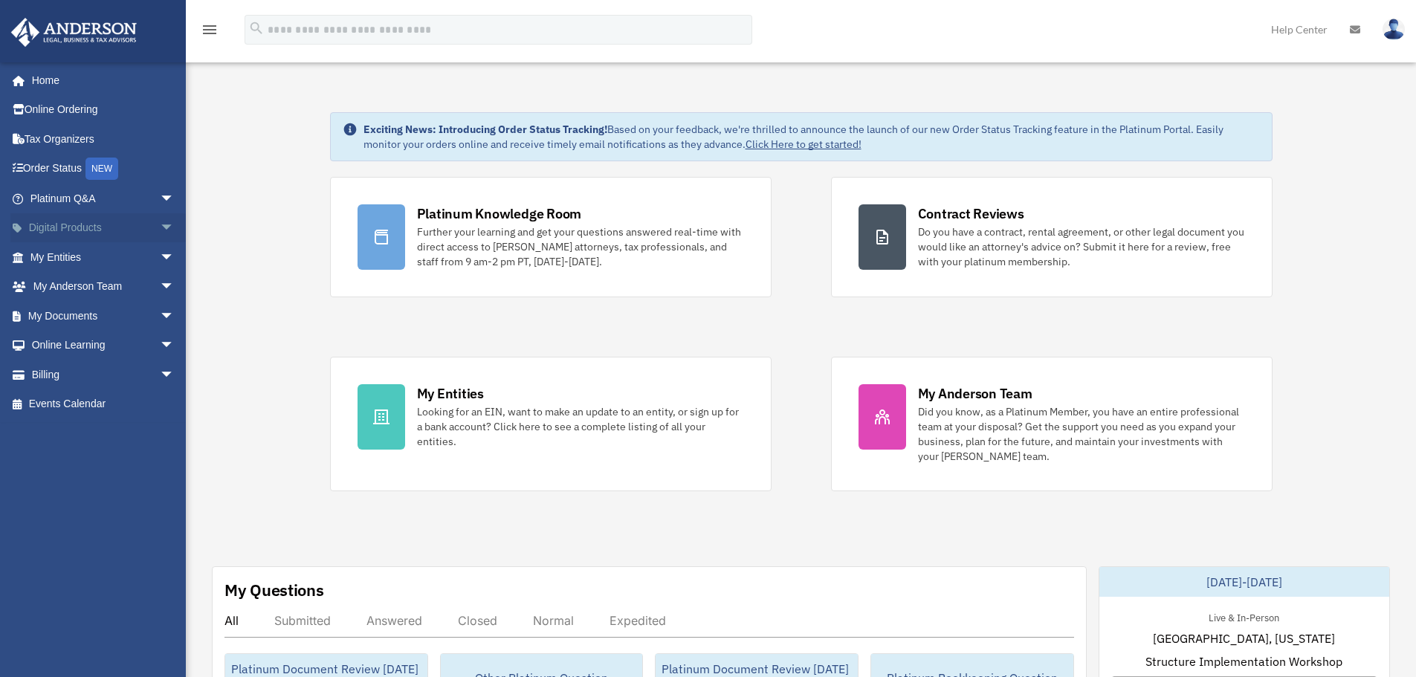
click at [160, 229] on span "arrow_drop_down" at bounding box center [175, 228] width 30 height 30
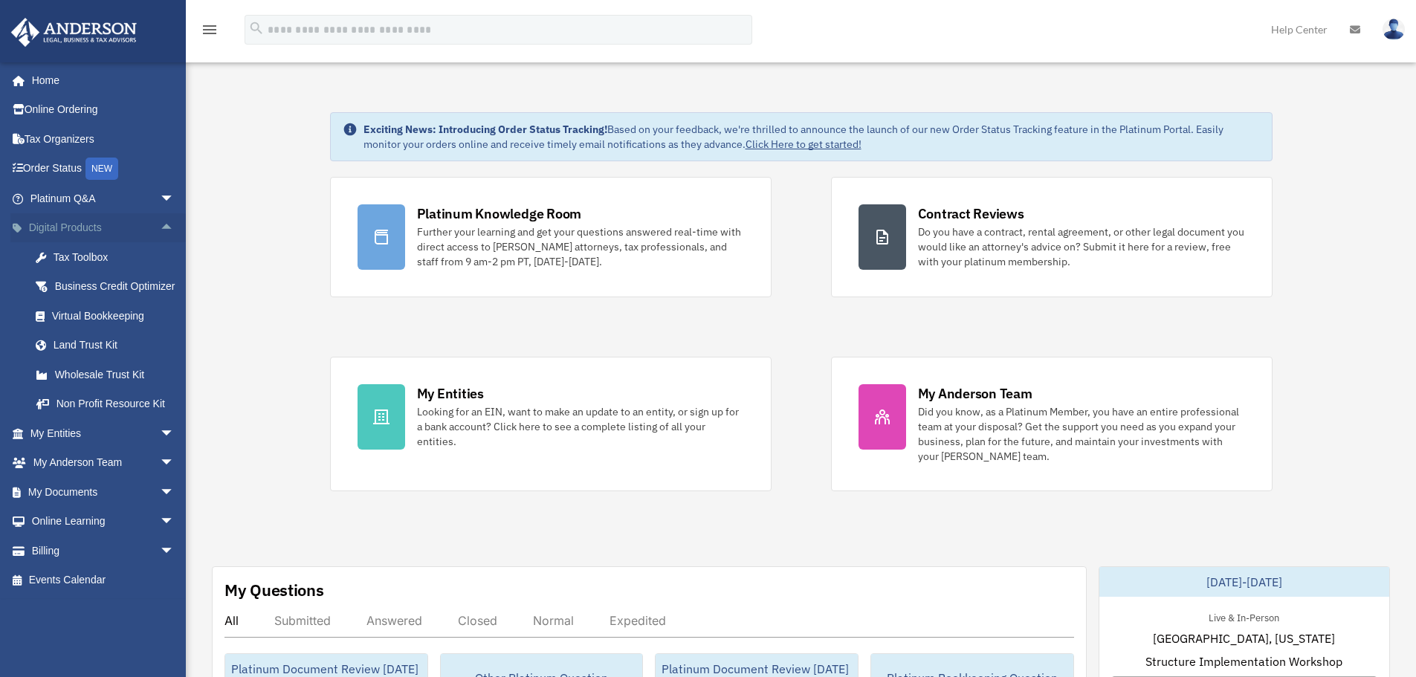
click at [160, 227] on span "arrow_drop_up" at bounding box center [175, 228] width 30 height 30
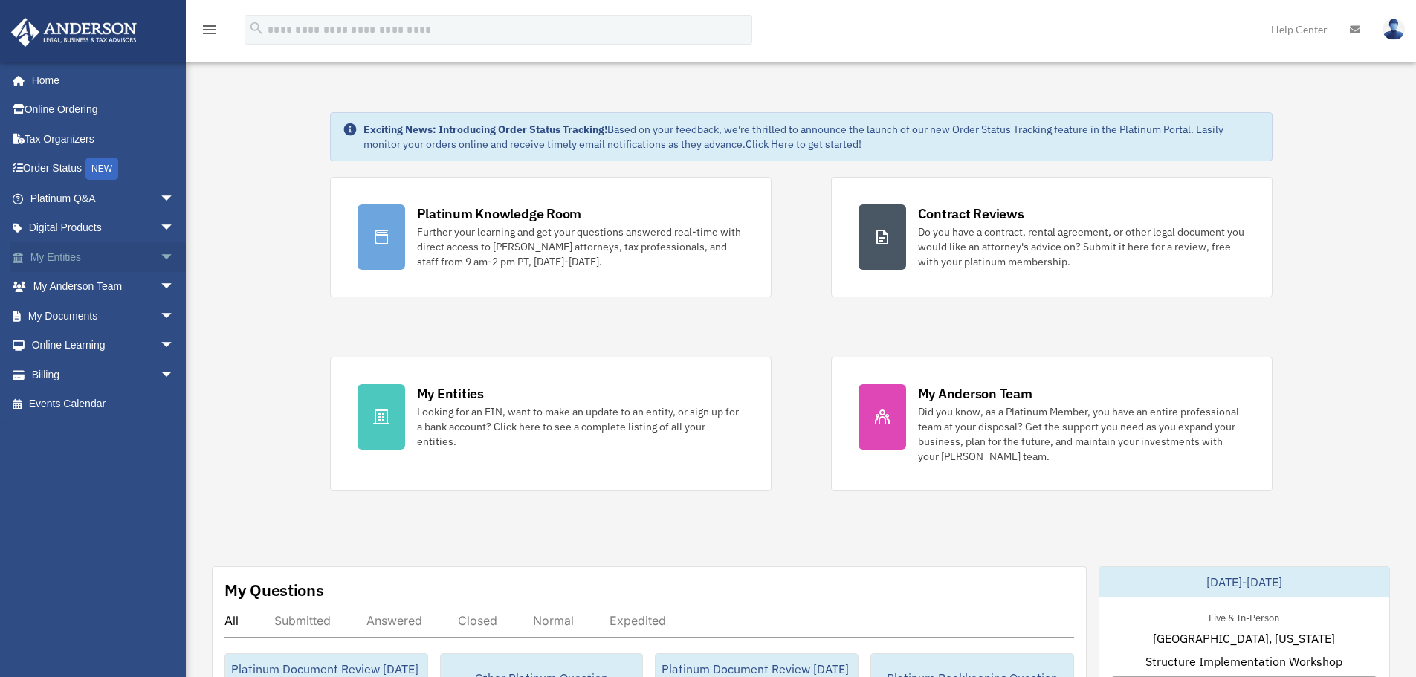
click at [160, 247] on span "arrow_drop_down" at bounding box center [175, 257] width 30 height 30
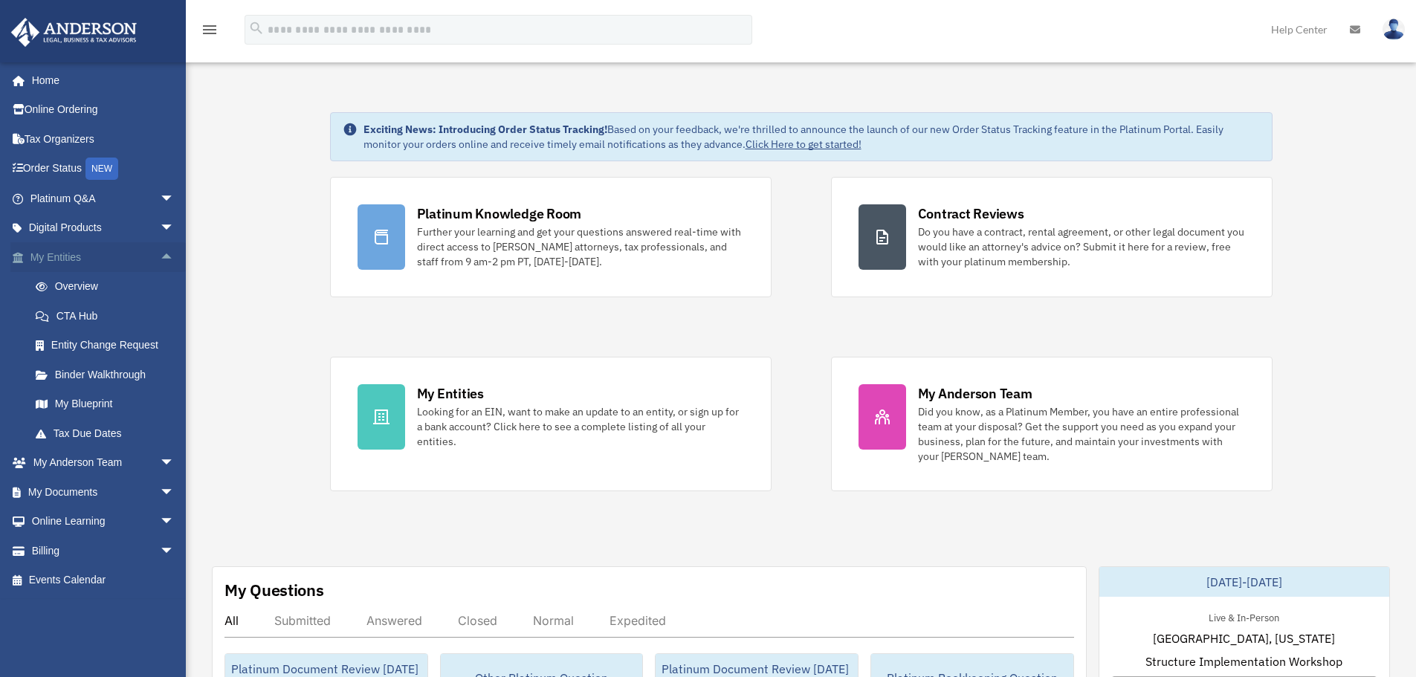
click at [160, 253] on span "arrow_drop_up" at bounding box center [175, 257] width 30 height 30
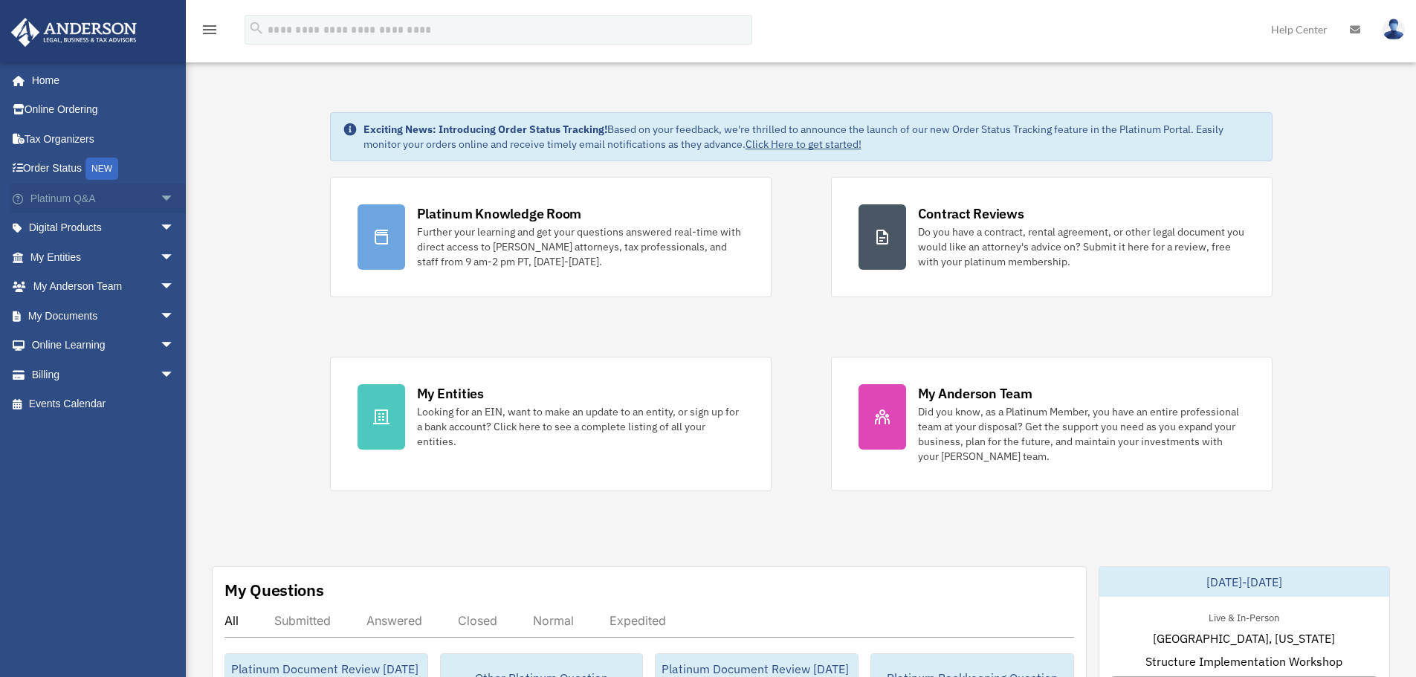
click at [160, 195] on span "arrow_drop_down" at bounding box center [175, 199] width 30 height 30
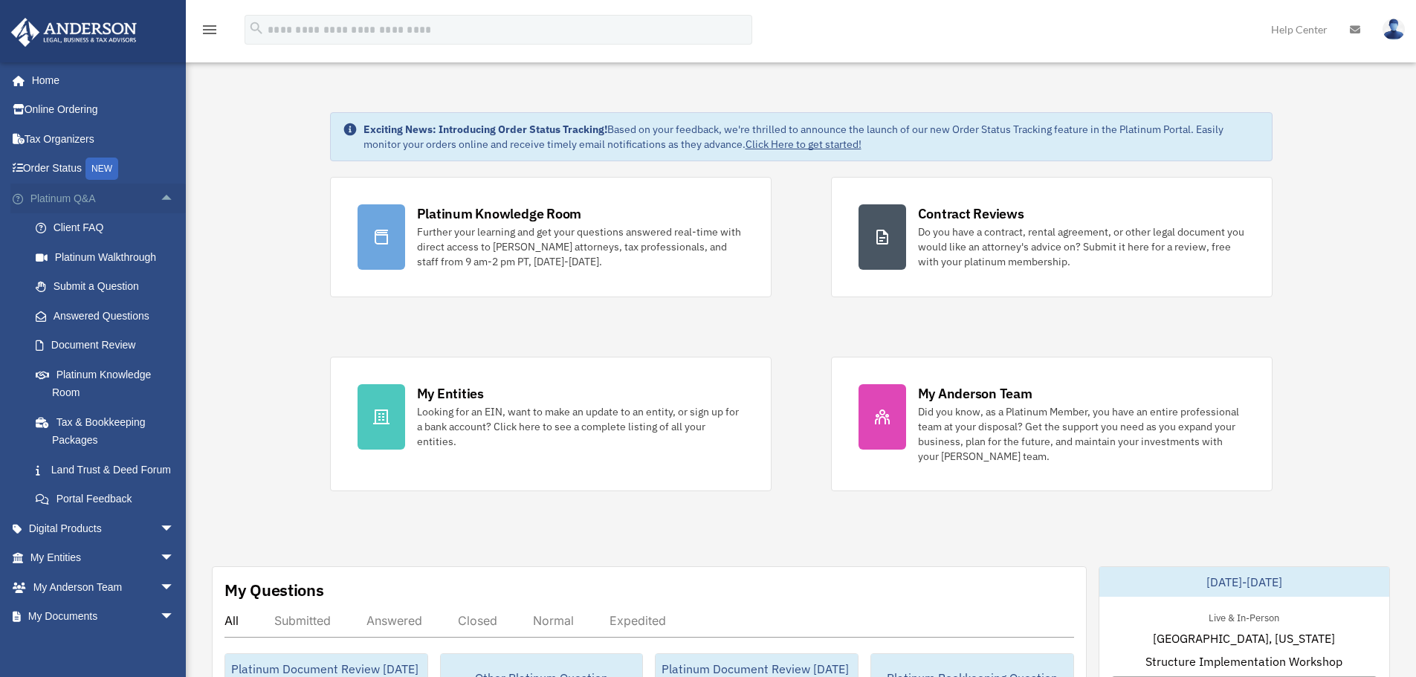
click at [160, 202] on span "arrow_drop_up" at bounding box center [175, 199] width 30 height 30
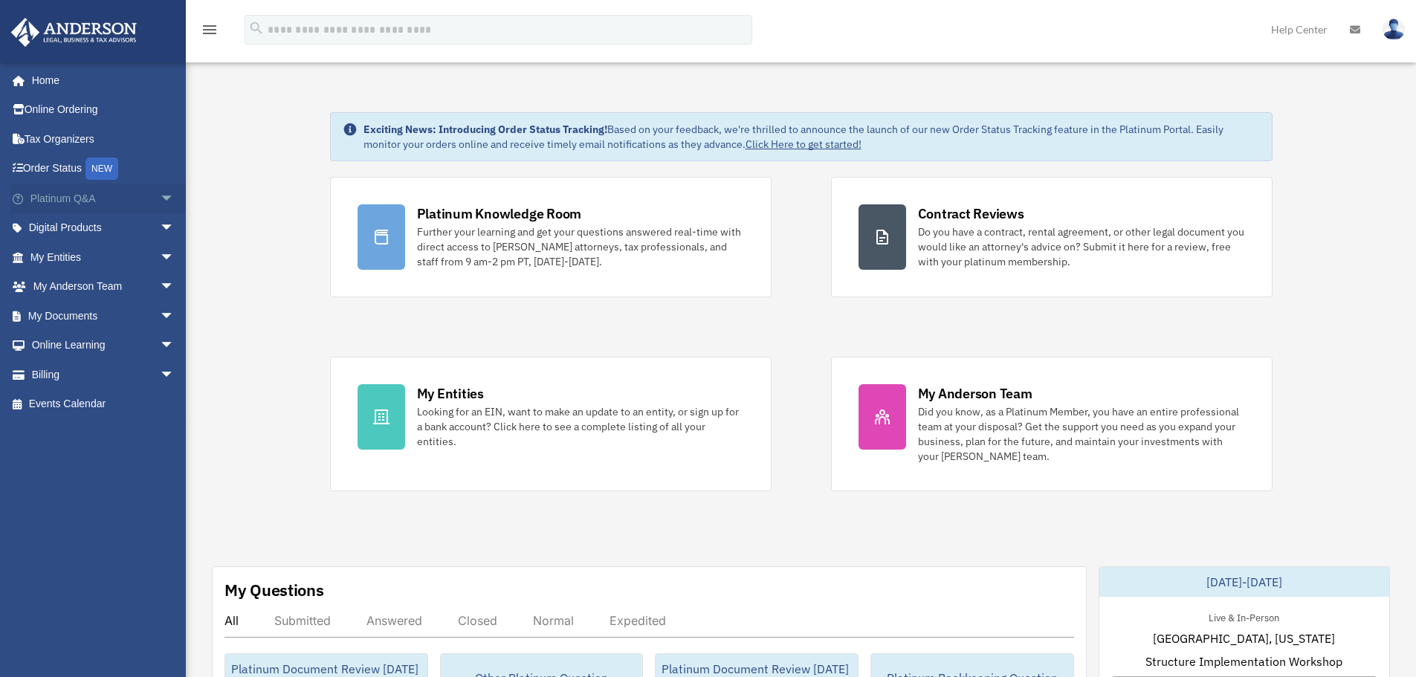
click at [160, 201] on span "arrow_drop_down" at bounding box center [175, 199] width 30 height 30
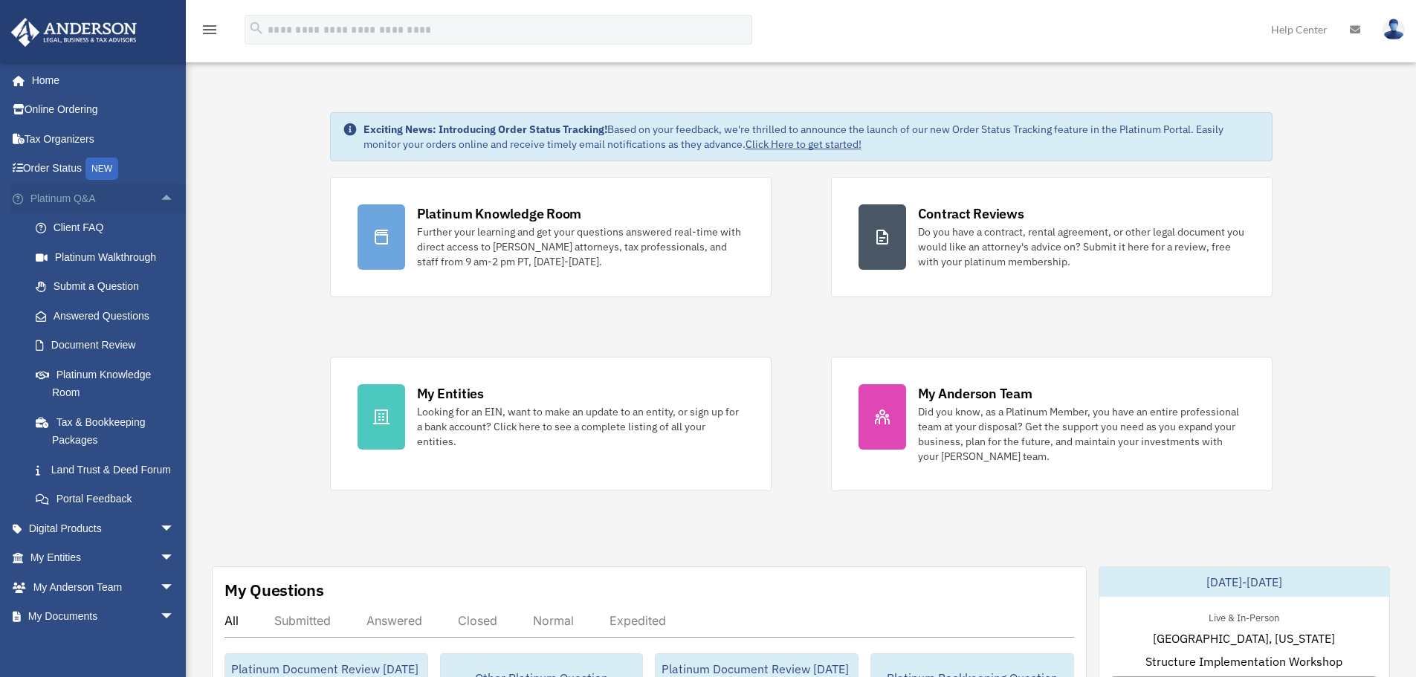
click at [160, 198] on span "arrow_drop_up" at bounding box center [175, 199] width 30 height 30
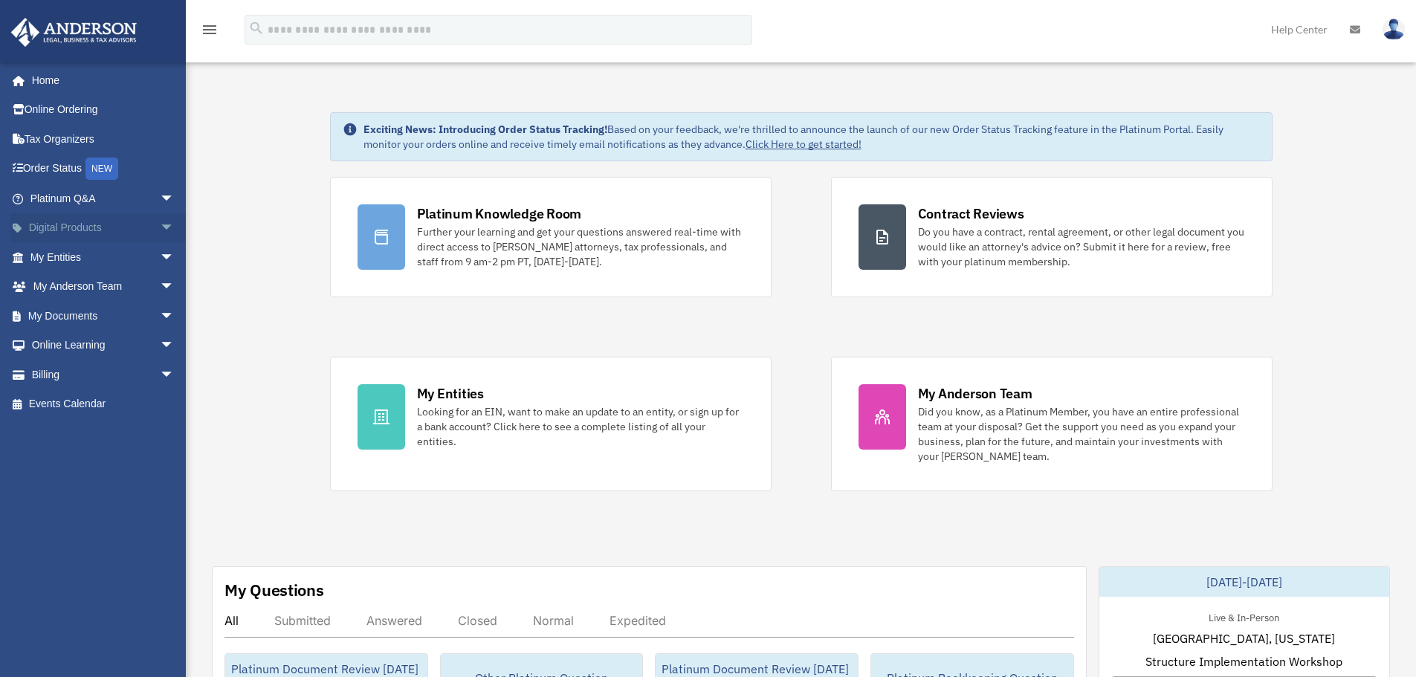
click at [160, 230] on span "arrow_drop_down" at bounding box center [175, 228] width 30 height 30
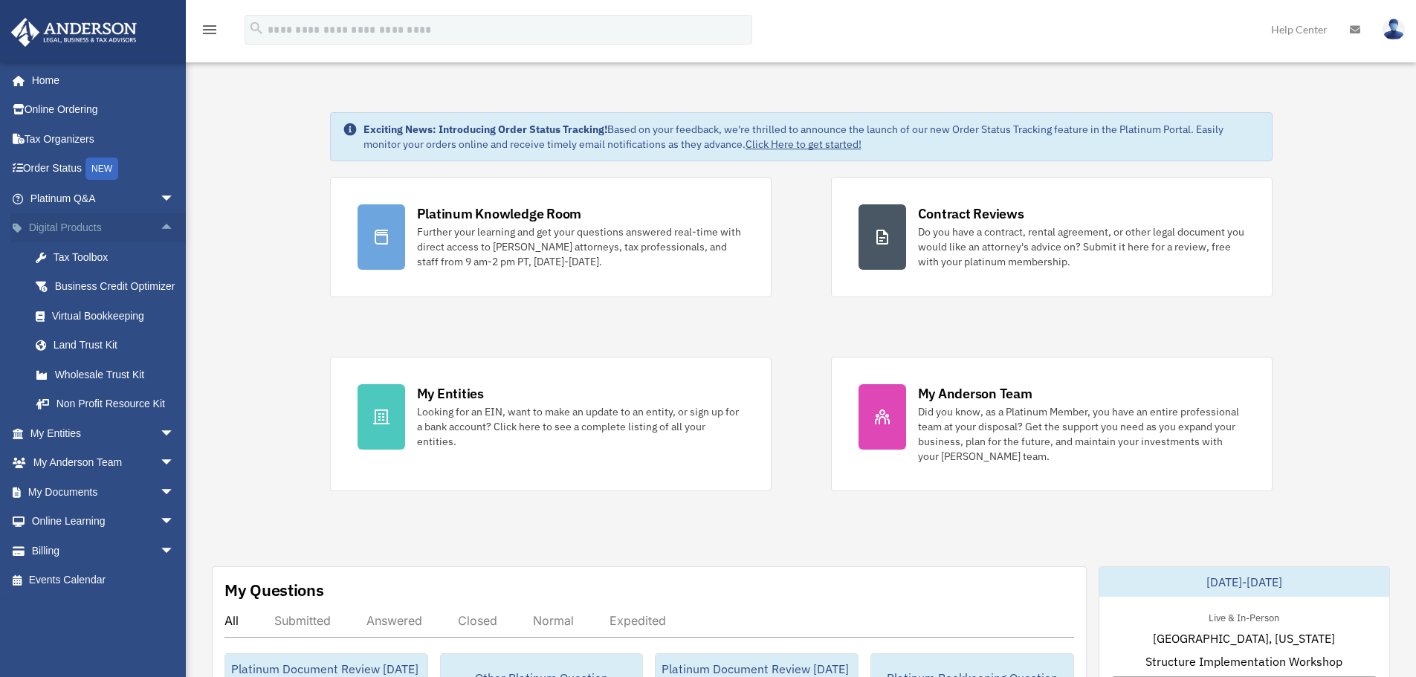
click at [160, 224] on span "arrow_drop_up" at bounding box center [175, 228] width 30 height 30
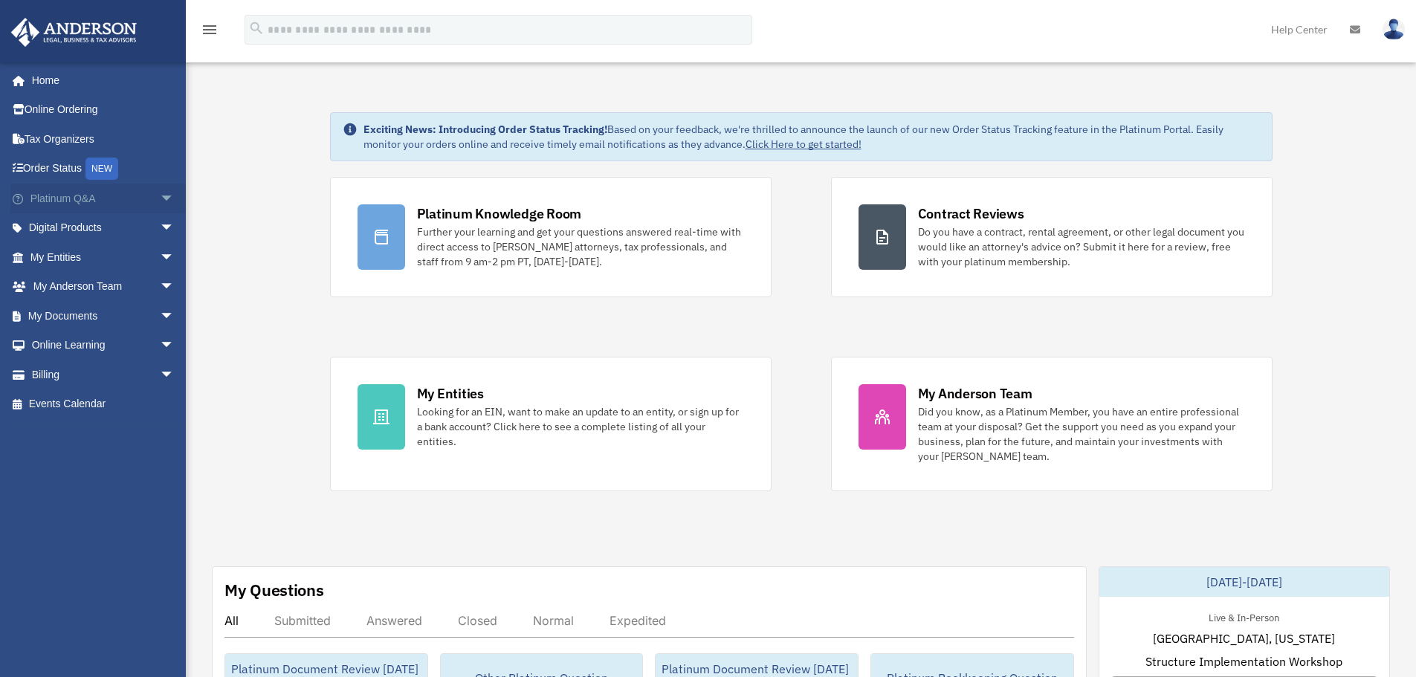
click at [160, 204] on span "arrow_drop_down" at bounding box center [175, 199] width 30 height 30
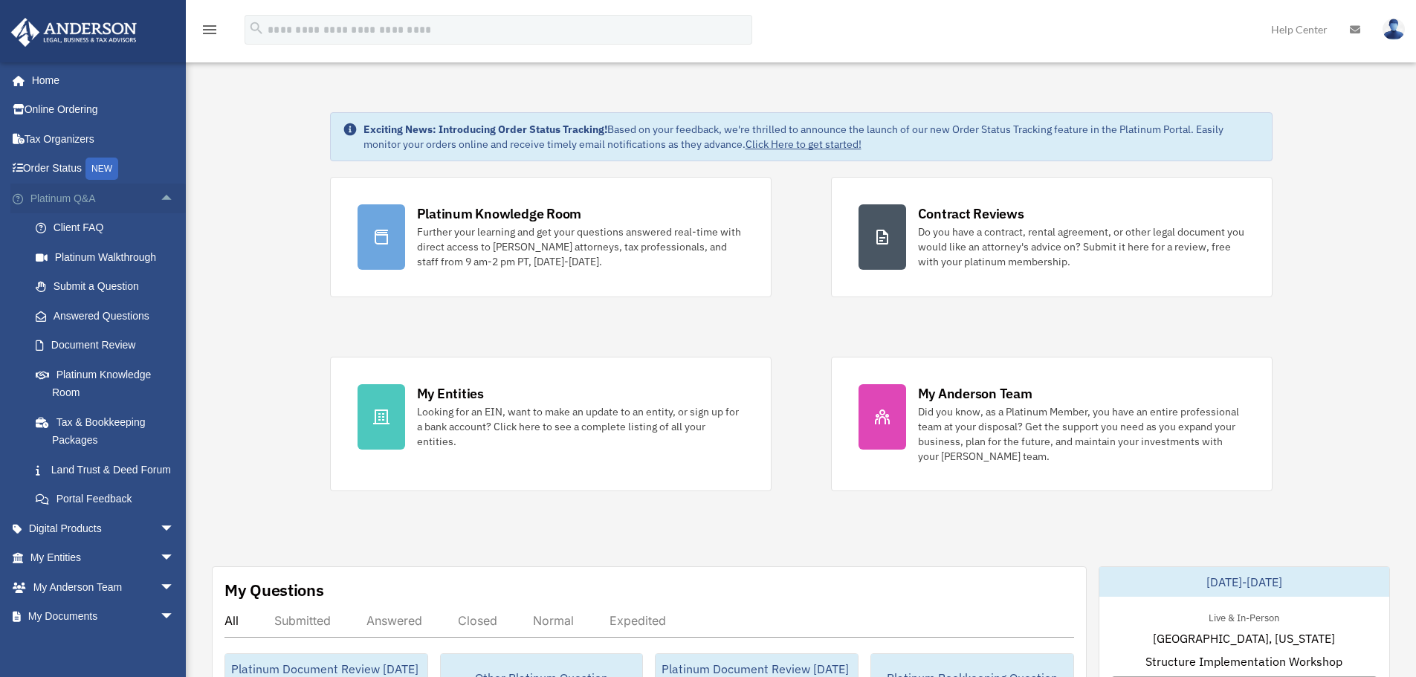
click at [160, 199] on span "arrow_drop_up" at bounding box center [175, 199] width 30 height 30
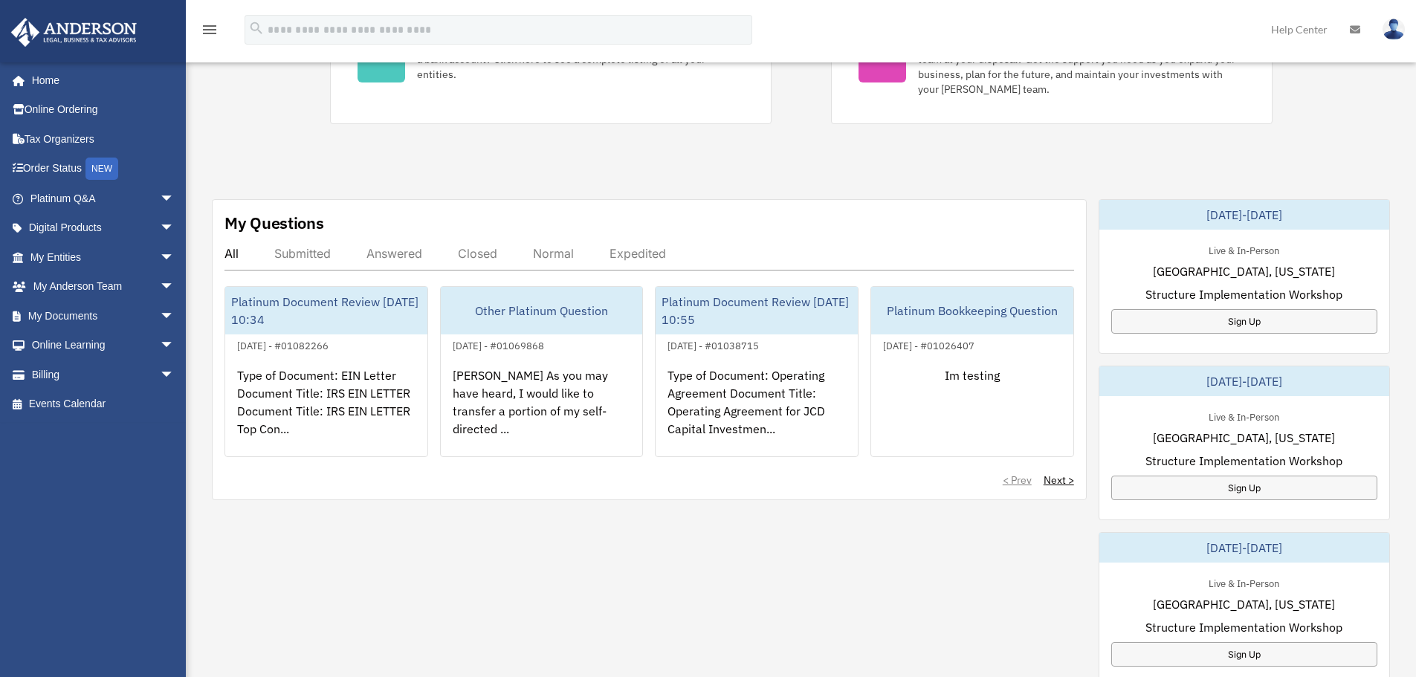
scroll to position [372, 0]
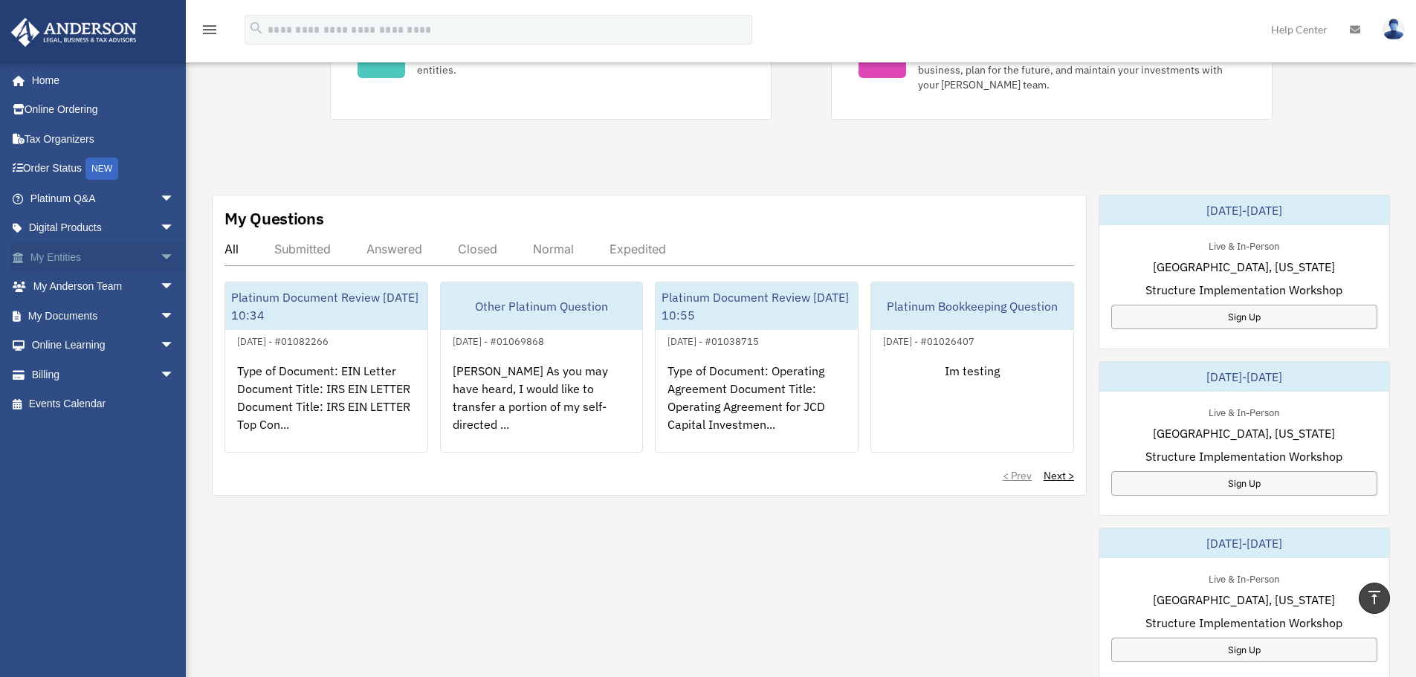
click at [160, 259] on span "arrow_drop_down" at bounding box center [175, 257] width 30 height 30
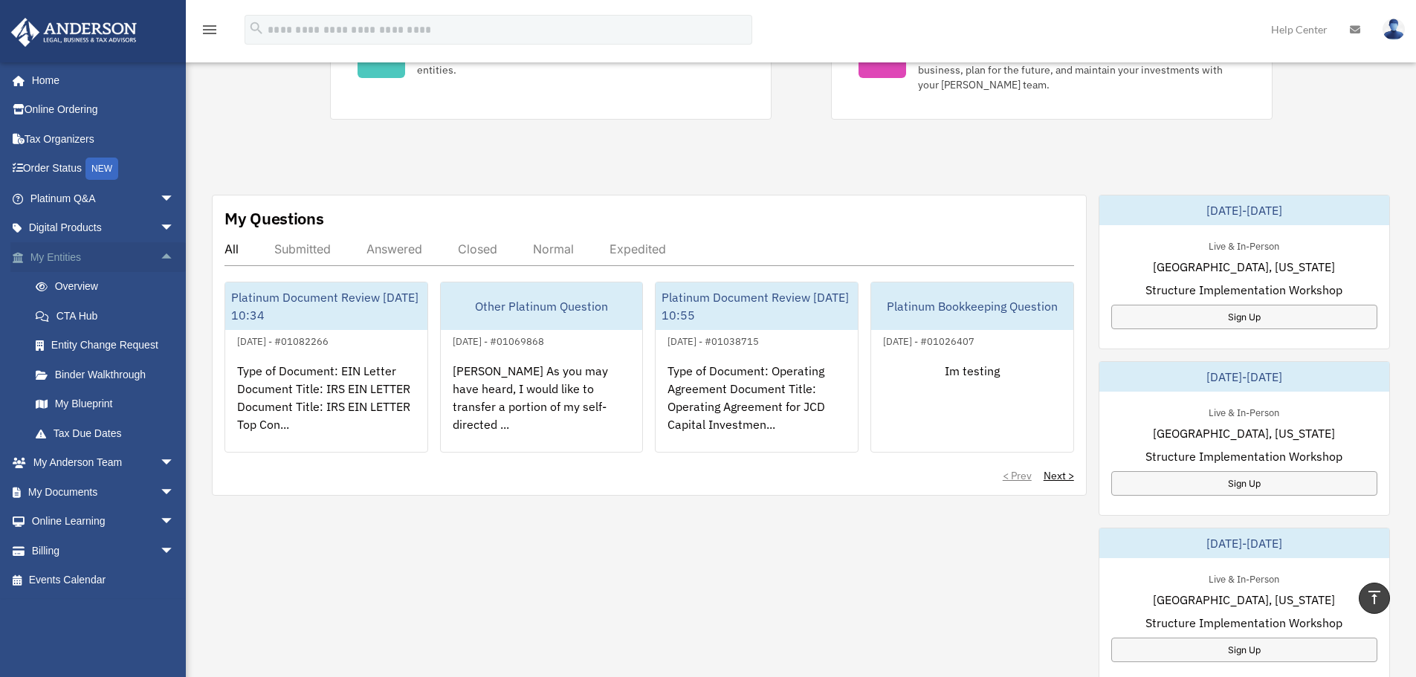
click at [160, 258] on span "arrow_drop_up" at bounding box center [175, 257] width 30 height 30
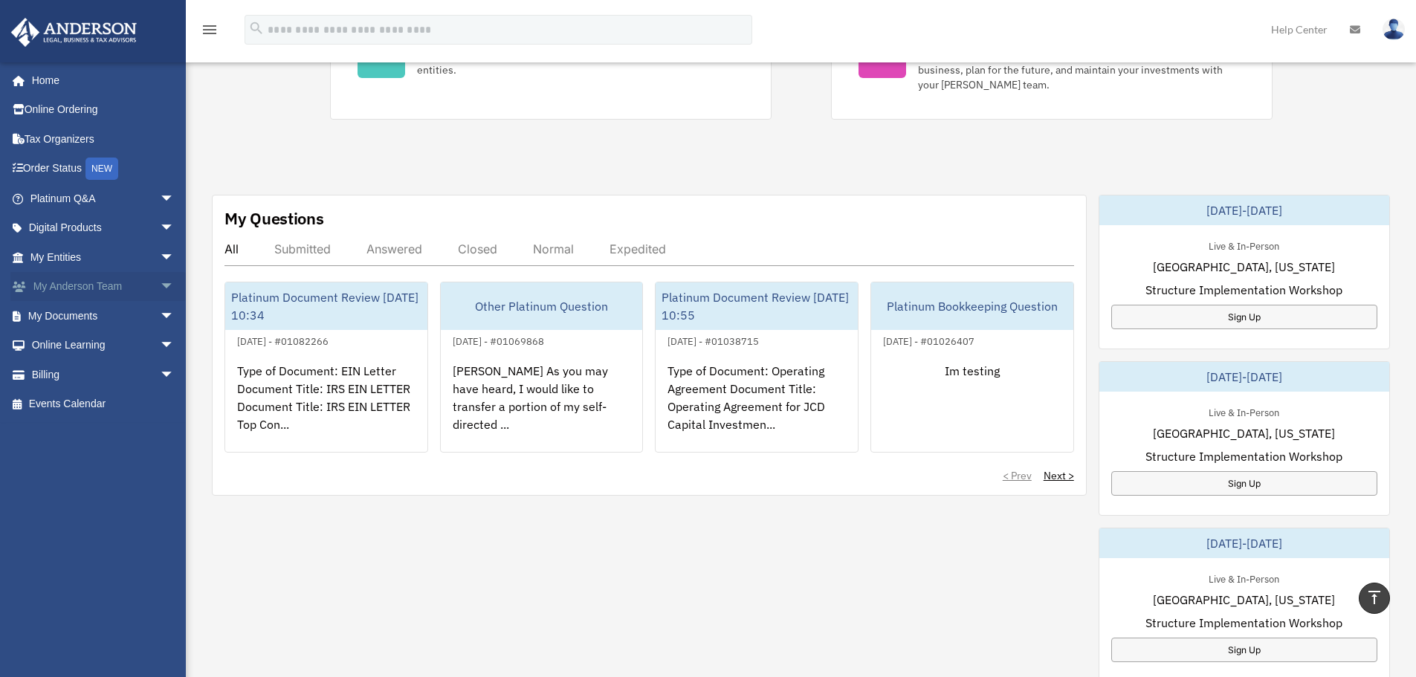
click at [160, 279] on span "arrow_drop_down" at bounding box center [175, 287] width 30 height 30
click at [160, 285] on span "arrow_drop_up" at bounding box center [175, 287] width 30 height 30
click at [160, 290] on span "arrow_drop_down" at bounding box center [175, 287] width 30 height 30
click at [166, 288] on span "arrow_drop_up" at bounding box center [175, 287] width 30 height 30
click at [160, 288] on span "arrow_drop_down" at bounding box center [175, 287] width 30 height 30
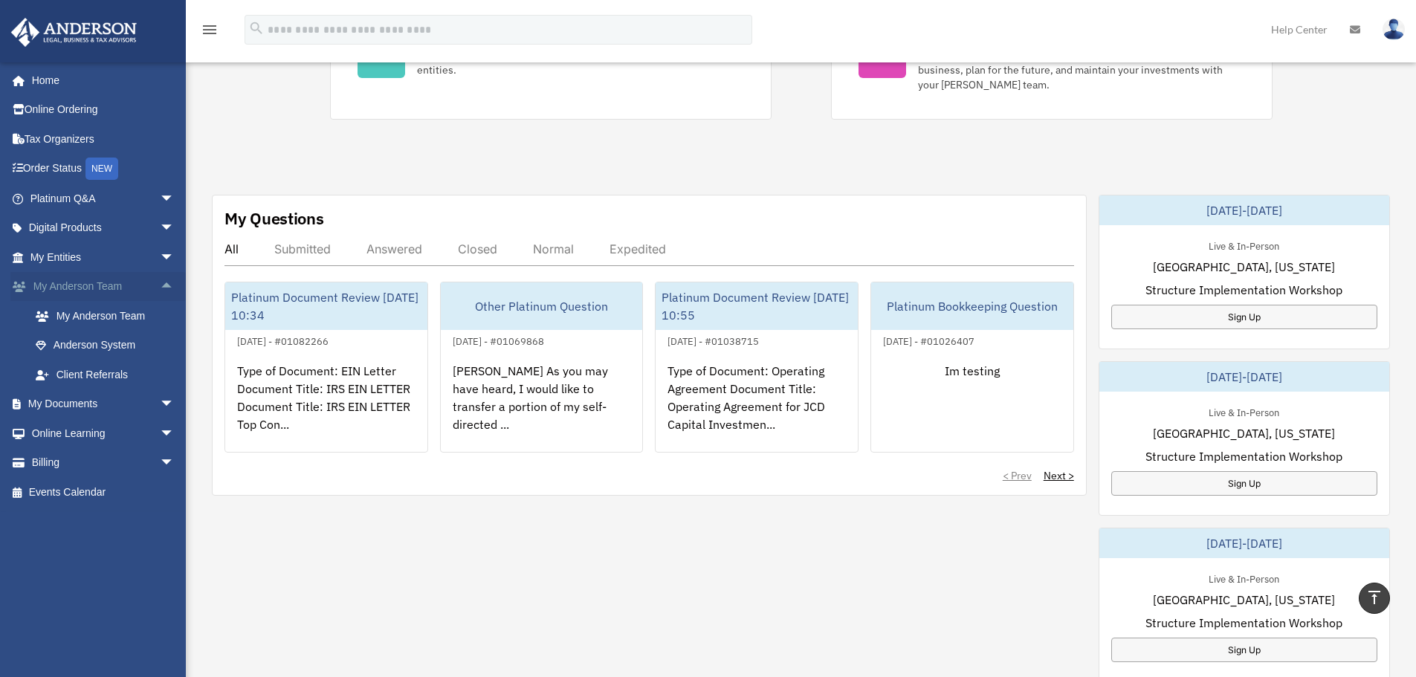
click at [169, 288] on span "arrow_drop_up" at bounding box center [175, 287] width 30 height 30
click at [141, 262] on link "My Entities arrow_drop_down" at bounding box center [103, 257] width 187 height 30
click at [160, 264] on span "arrow_drop_down" at bounding box center [175, 257] width 30 height 30
click at [160, 262] on span "arrow_drop_up" at bounding box center [175, 257] width 30 height 30
click at [160, 259] on span "arrow_drop_down" at bounding box center [175, 257] width 30 height 30
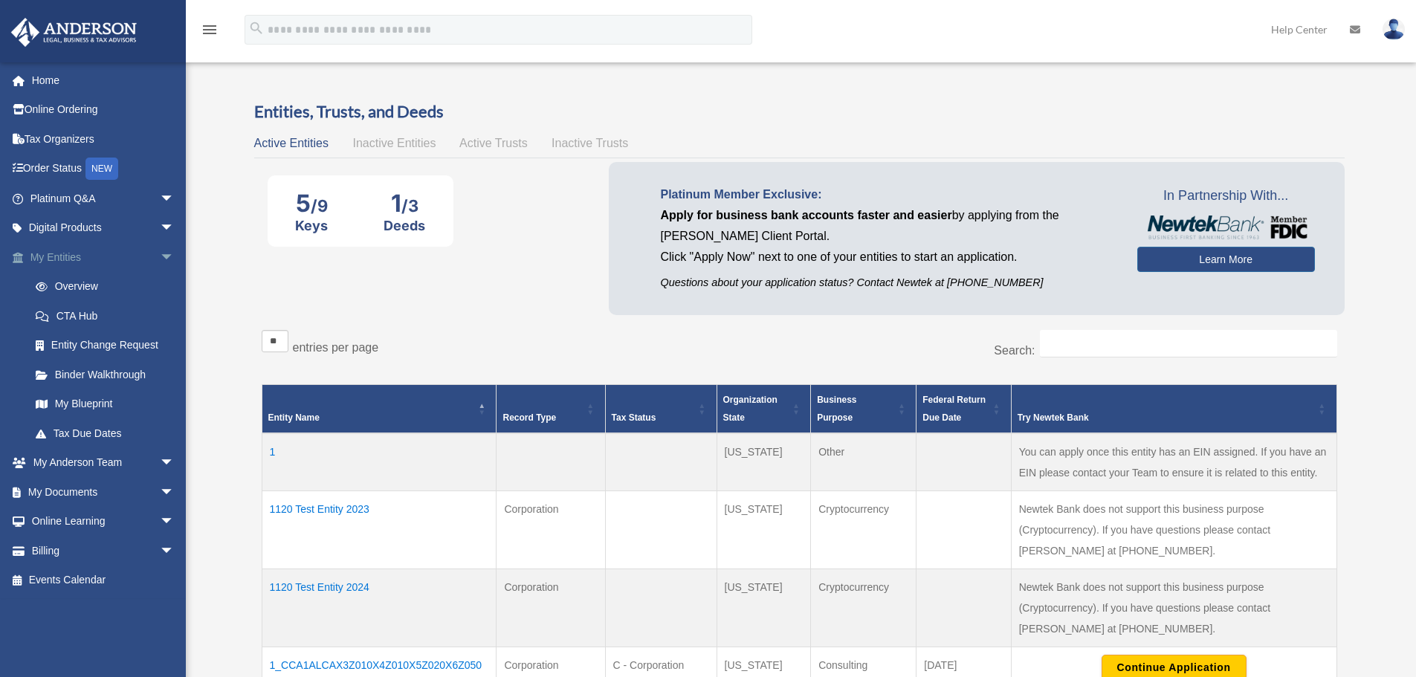
click at [161, 258] on span "arrow_drop_down" at bounding box center [175, 257] width 30 height 30
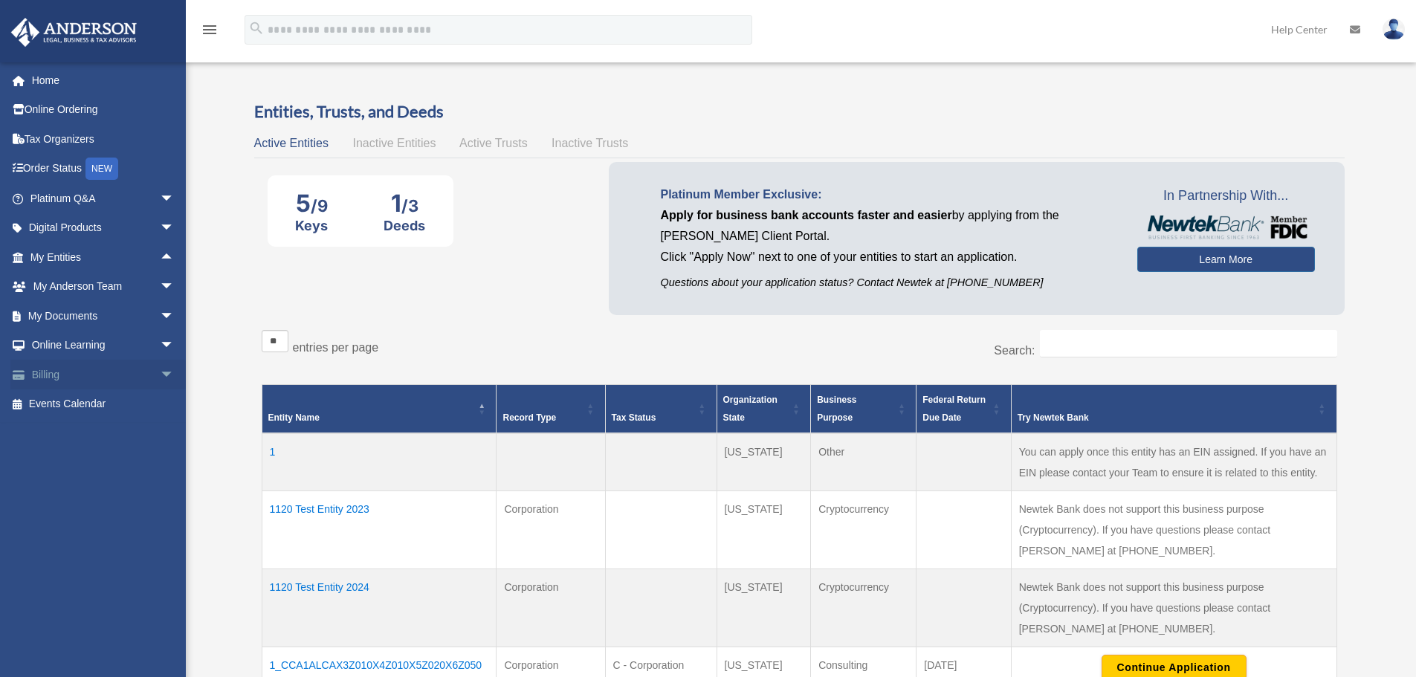
click at [160, 378] on span "arrow_drop_down" at bounding box center [175, 375] width 30 height 30
click at [160, 375] on span "arrow_drop_up" at bounding box center [175, 375] width 30 height 30
click at [160, 319] on span "arrow_drop_down" at bounding box center [175, 316] width 30 height 30
click at [160, 311] on span "arrow_drop_up" at bounding box center [175, 316] width 30 height 30
click at [160, 312] on span "arrow_drop_down" at bounding box center [175, 316] width 30 height 30
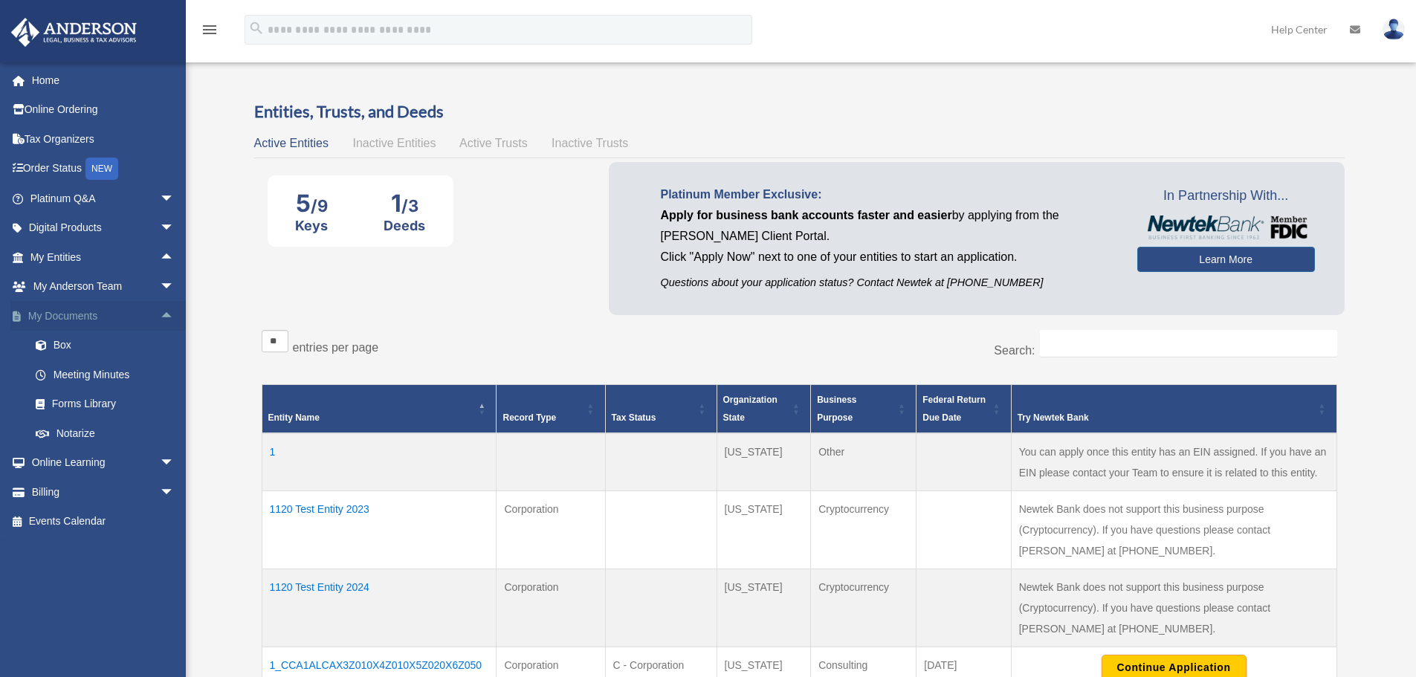
click at [160, 311] on span "arrow_drop_up" at bounding box center [175, 316] width 30 height 30
click at [160, 313] on span "arrow_drop_down" at bounding box center [175, 316] width 30 height 30
click at [160, 319] on span "arrow_drop_up" at bounding box center [175, 316] width 30 height 30
click at [213, 30] on icon "menu" at bounding box center [210, 30] width 18 height 18
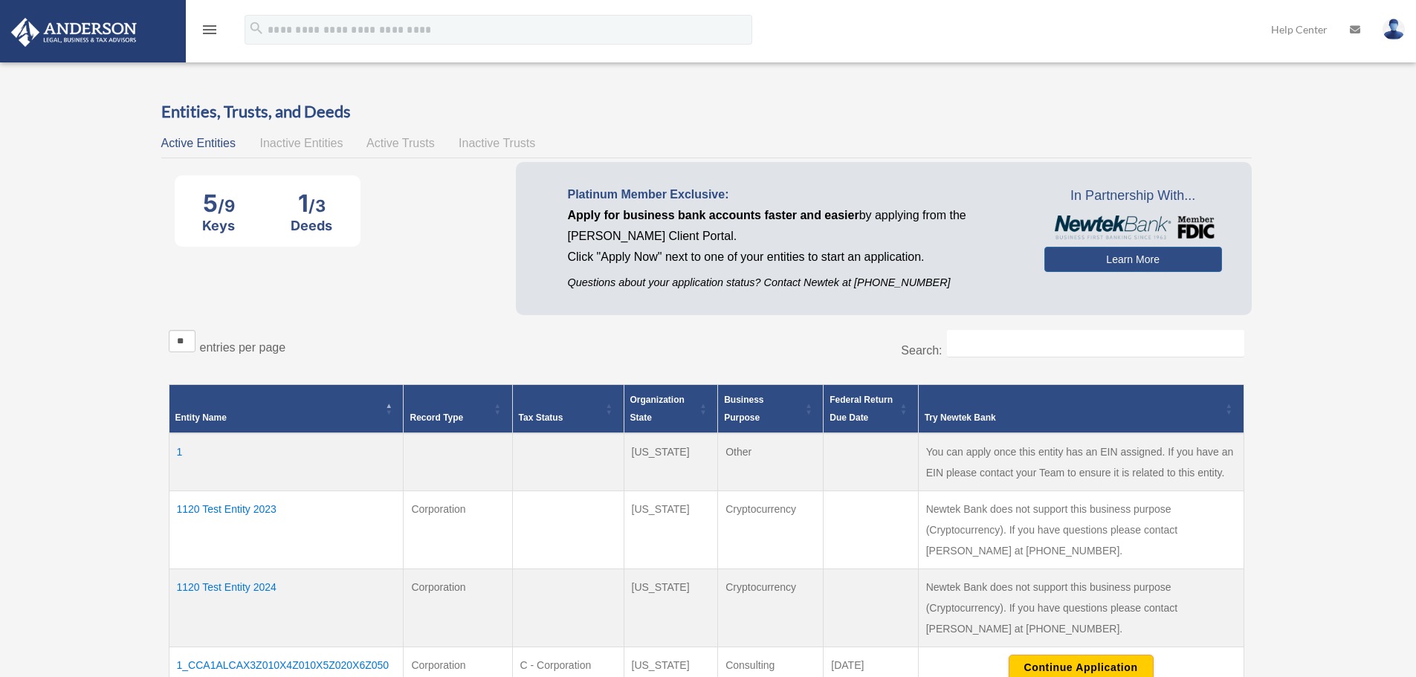
click at [213, 36] on icon "menu" at bounding box center [210, 30] width 18 height 18
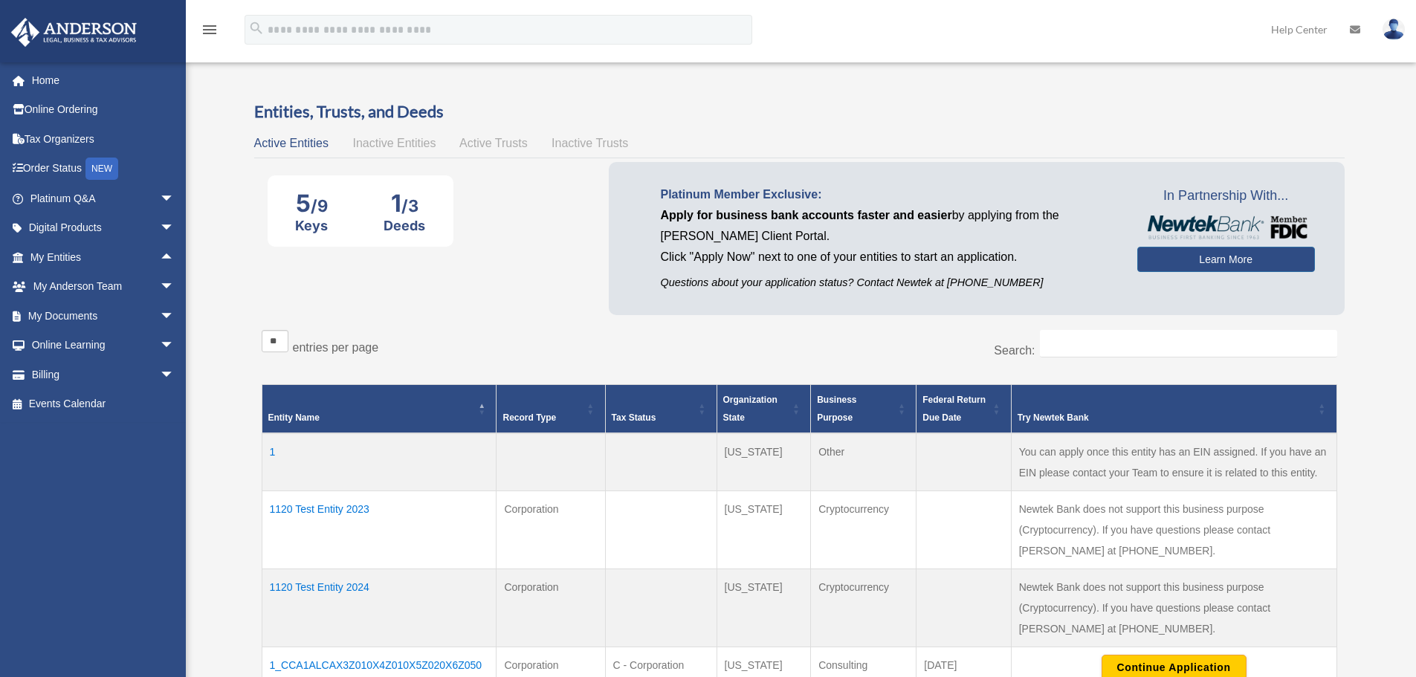
click at [98, 29] on img at bounding box center [74, 32] width 135 height 29
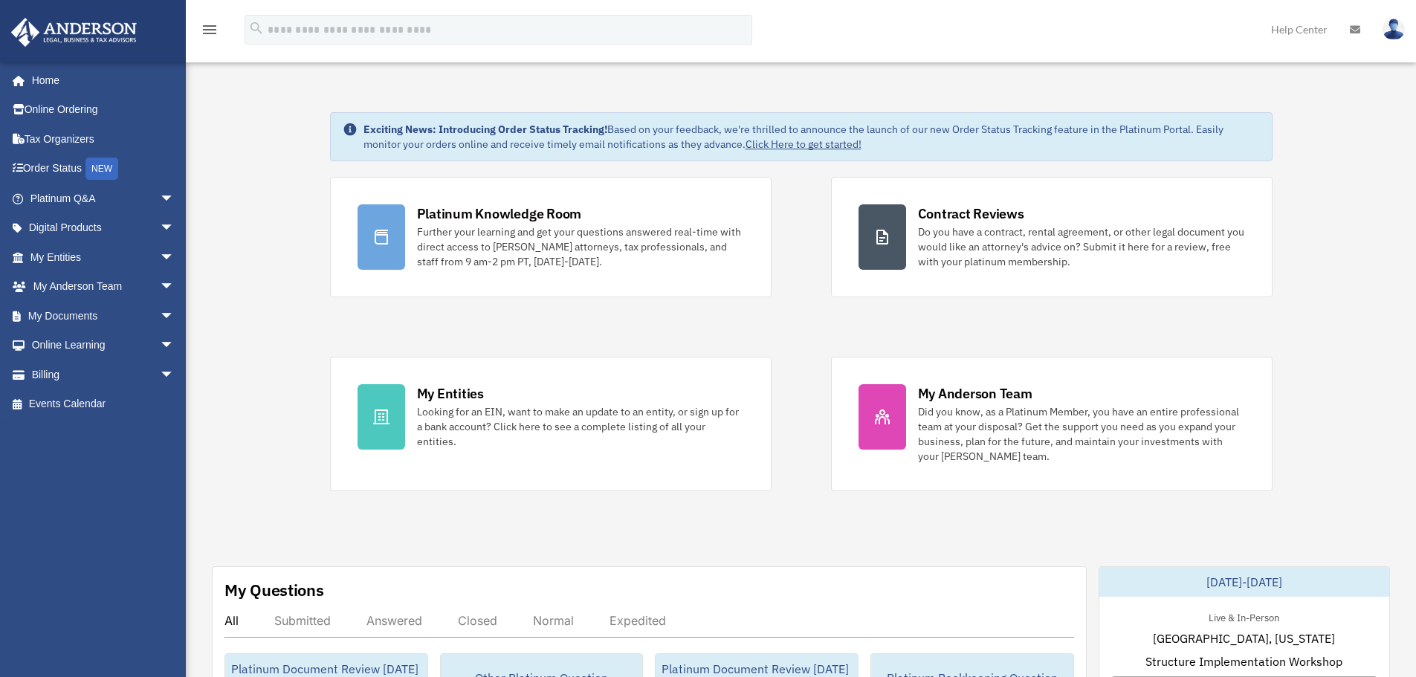
click at [1402, 27] on img at bounding box center [1393, 30] width 22 height 22
click at [1390, 28] on img at bounding box center [1393, 30] width 22 height 22
click at [160, 262] on span "arrow_drop_down" at bounding box center [175, 257] width 30 height 30
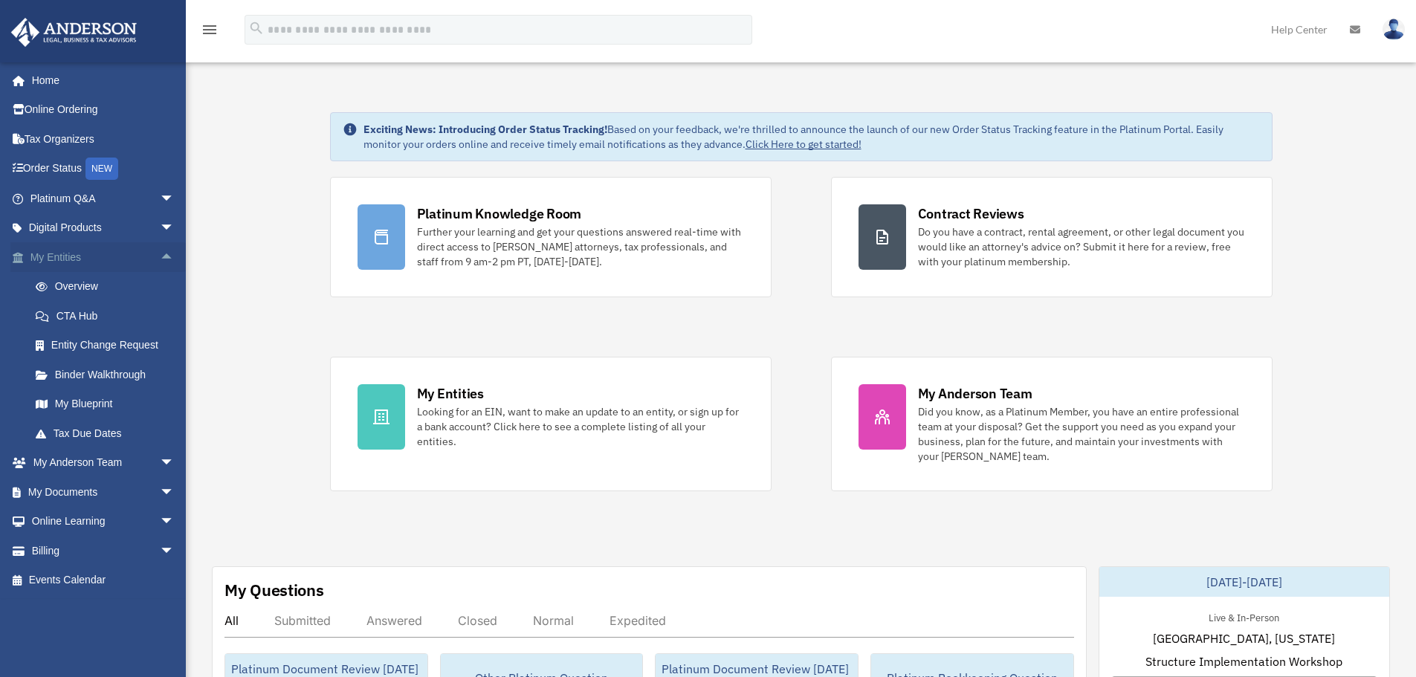
click at [160, 259] on span "arrow_drop_up" at bounding box center [175, 257] width 30 height 30
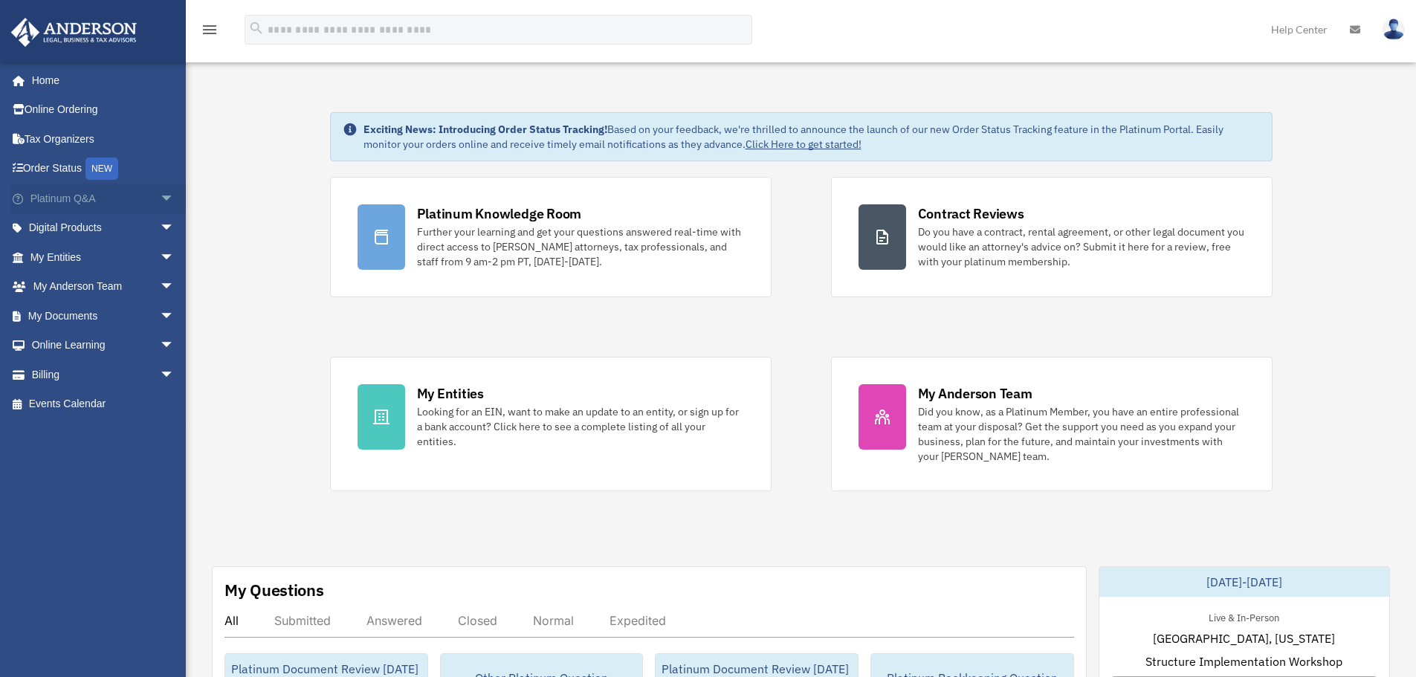
click at [161, 209] on span "arrow_drop_down" at bounding box center [175, 199] width 30 height 30
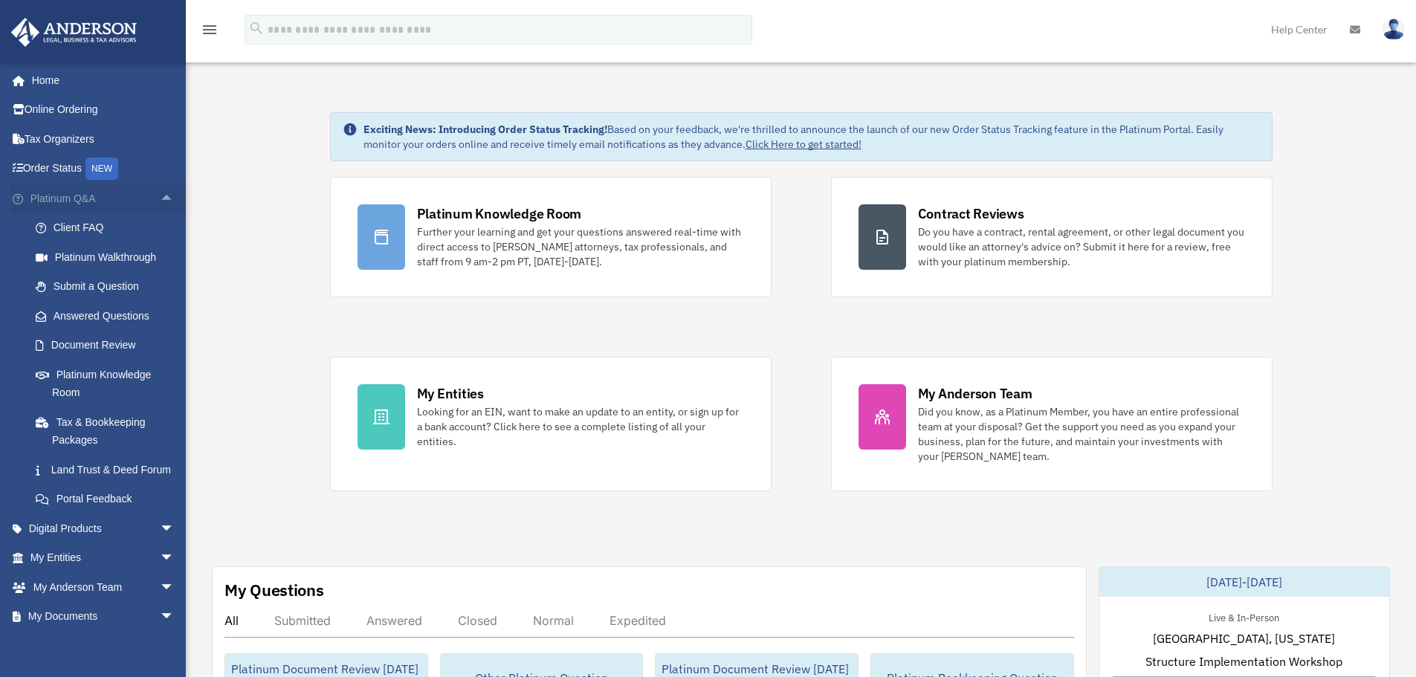
click at [161, 206] on span "arrow_drop_up" at bounding box center [175, 199] width 30 height 30
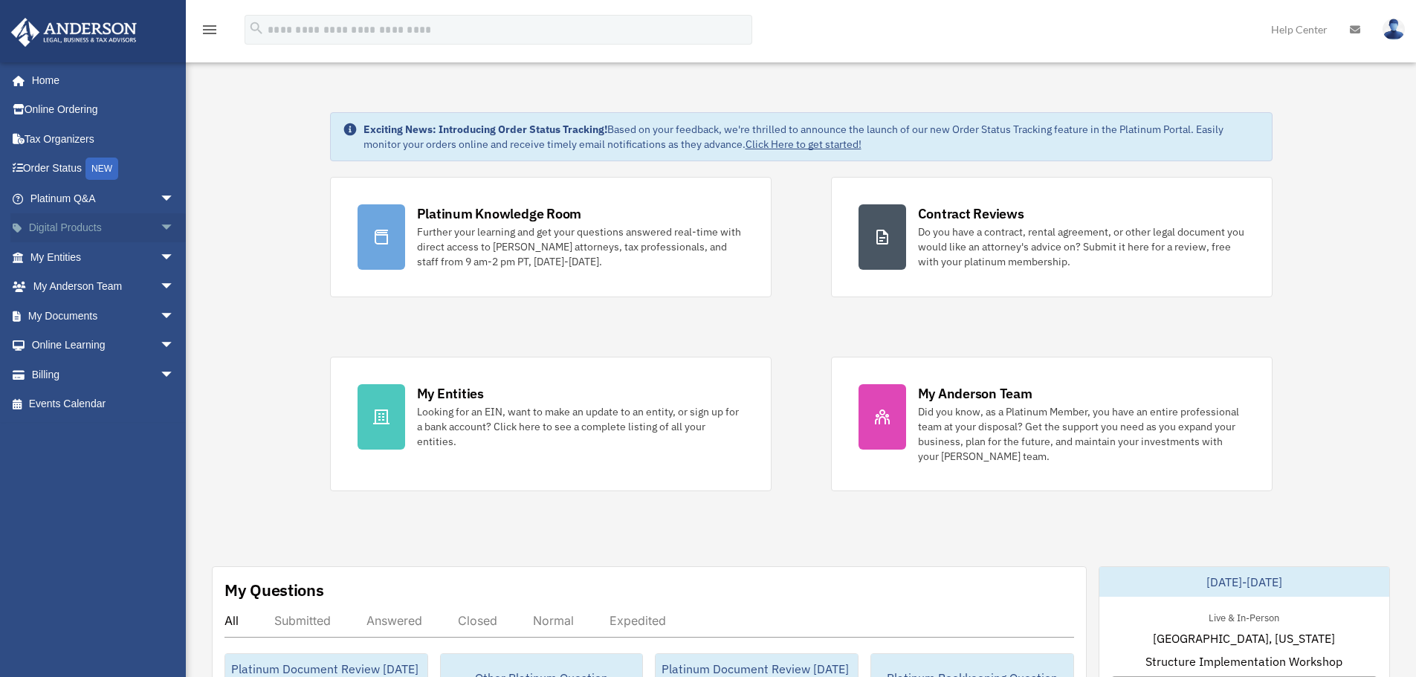
click at [160, 227] on span "arrow_drop_down" at bounding box center [175, 228] width 30 height 30
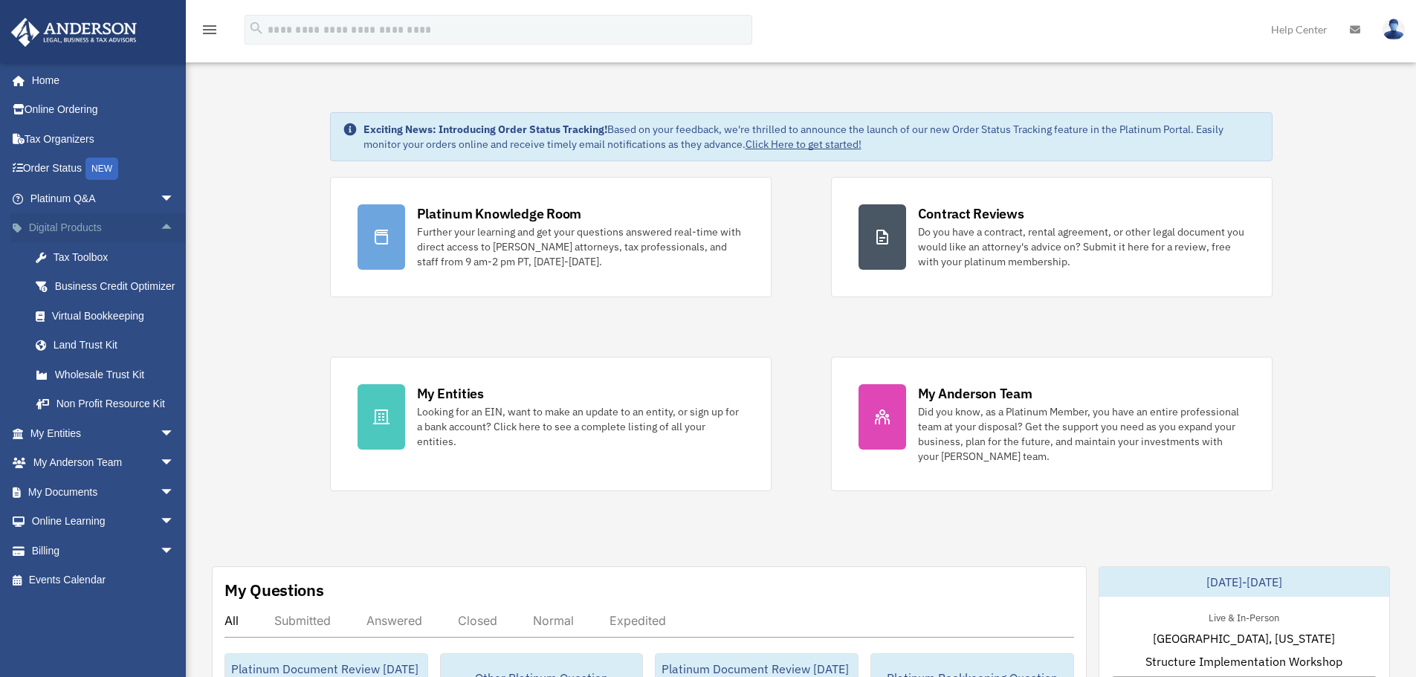
click at [160, 227] on span "arrow_drop_up" at bounding box center [175, 228] width 30 height 30
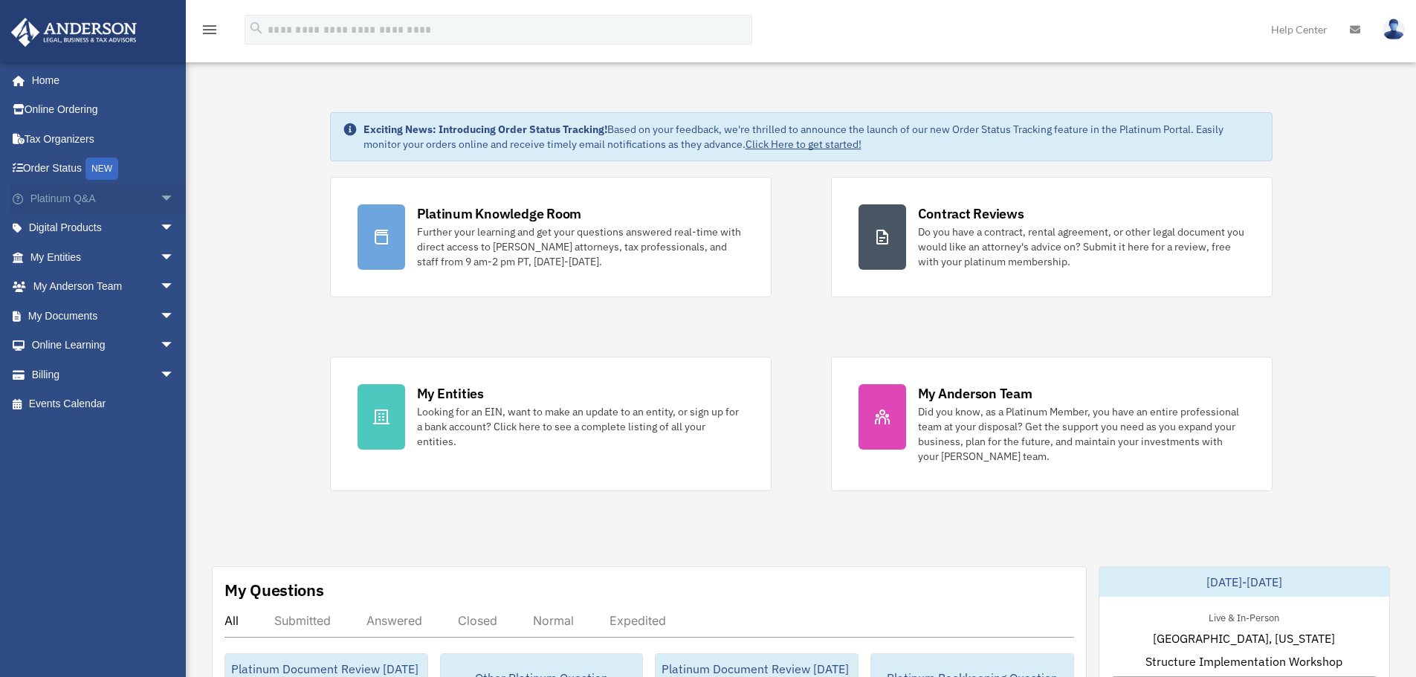
click at [162, 197] on span "arrow_drop_down" at bounding box center [175, 199] width 30 height 30
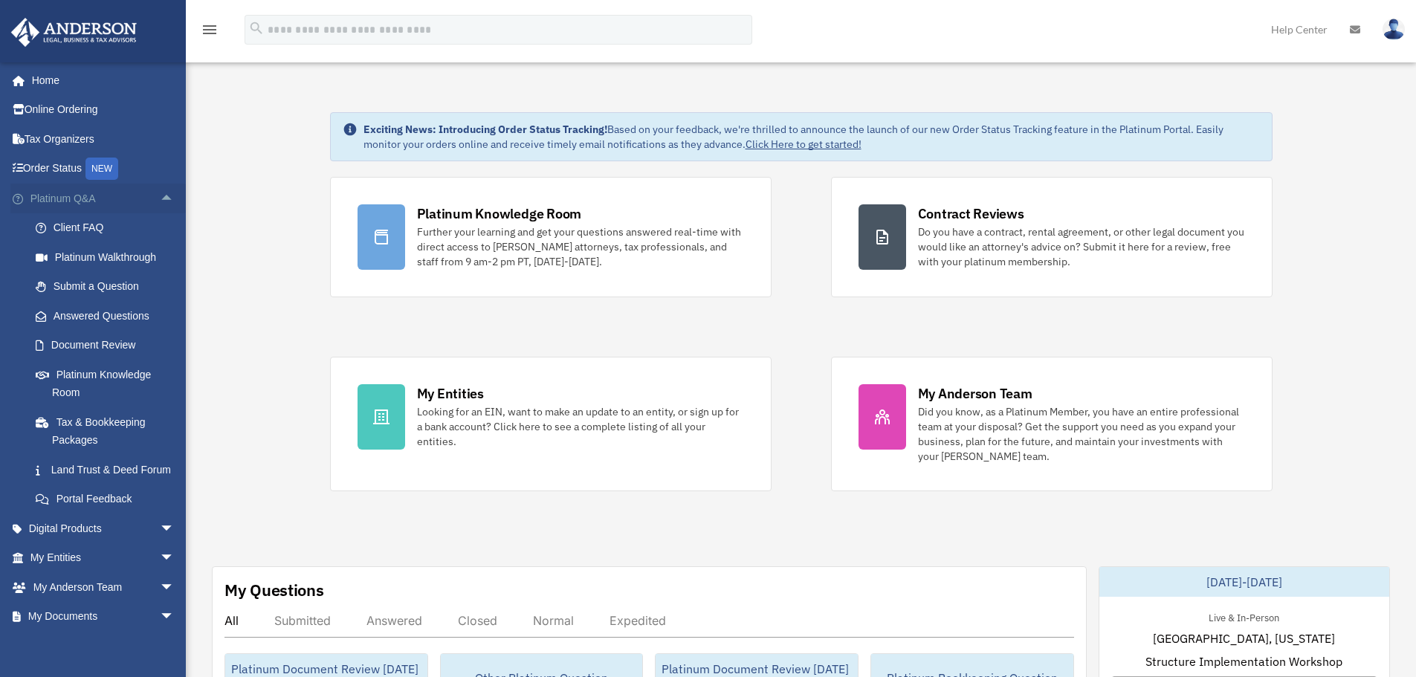
click at [160, 194] on span "arrow_drop_up" at bounding box center [175, 199] width 30 height 30
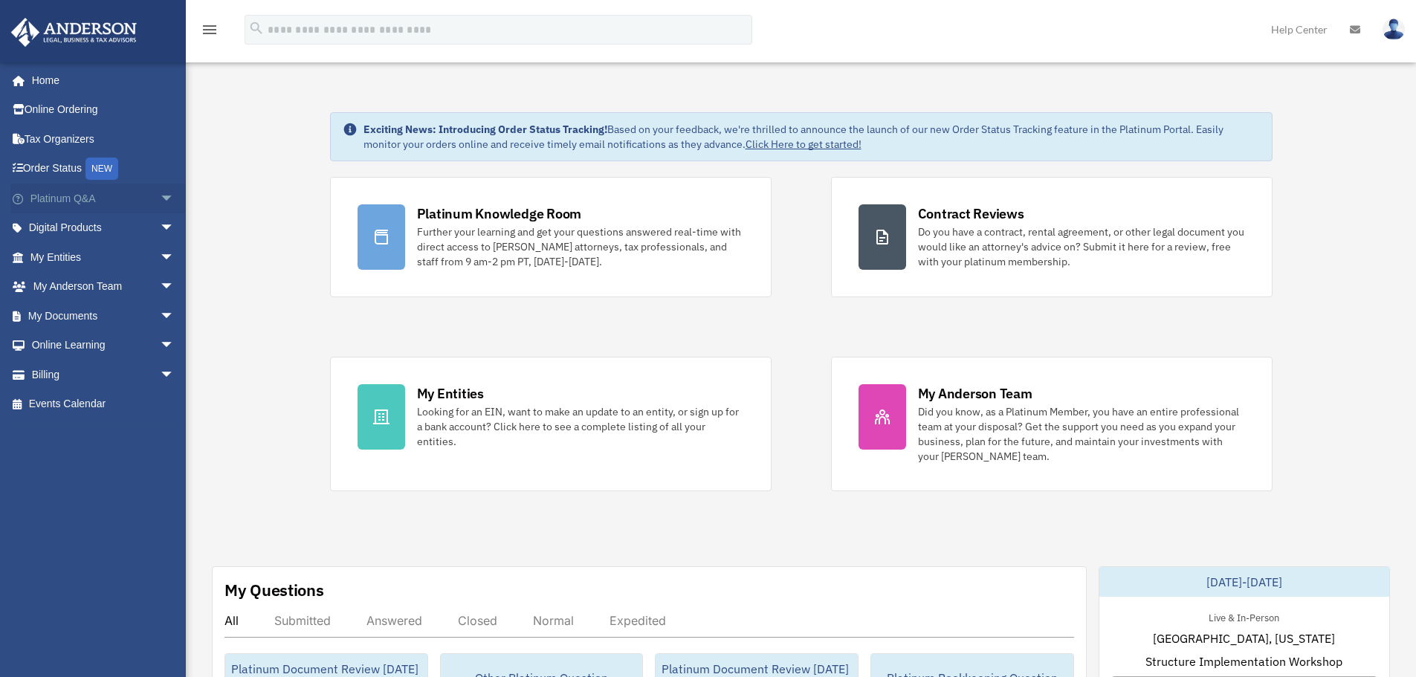
click at [160, 194] on span "arrow_drop_down" at bounding box center [175, 199] width 30 height 30
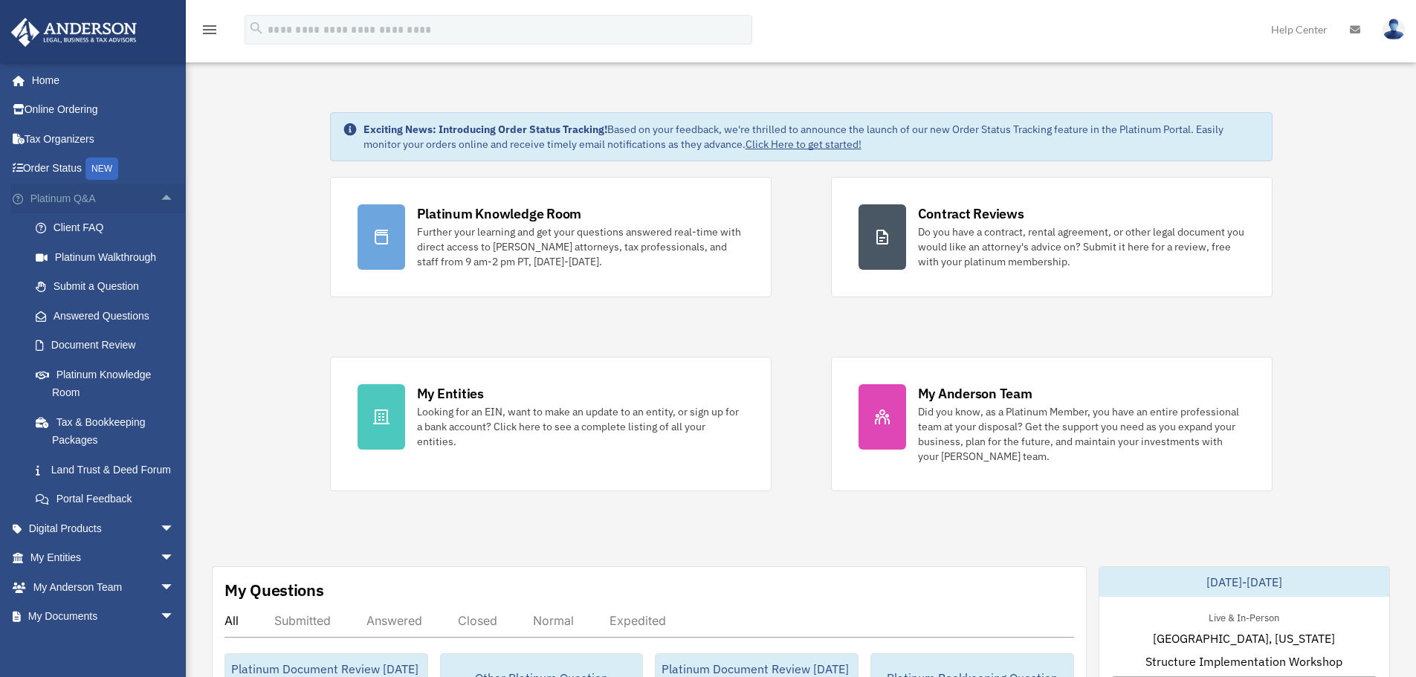
click at [160, 195] on span "arrow_drop_up" at bounding box center [175, 199] width 30 height 30
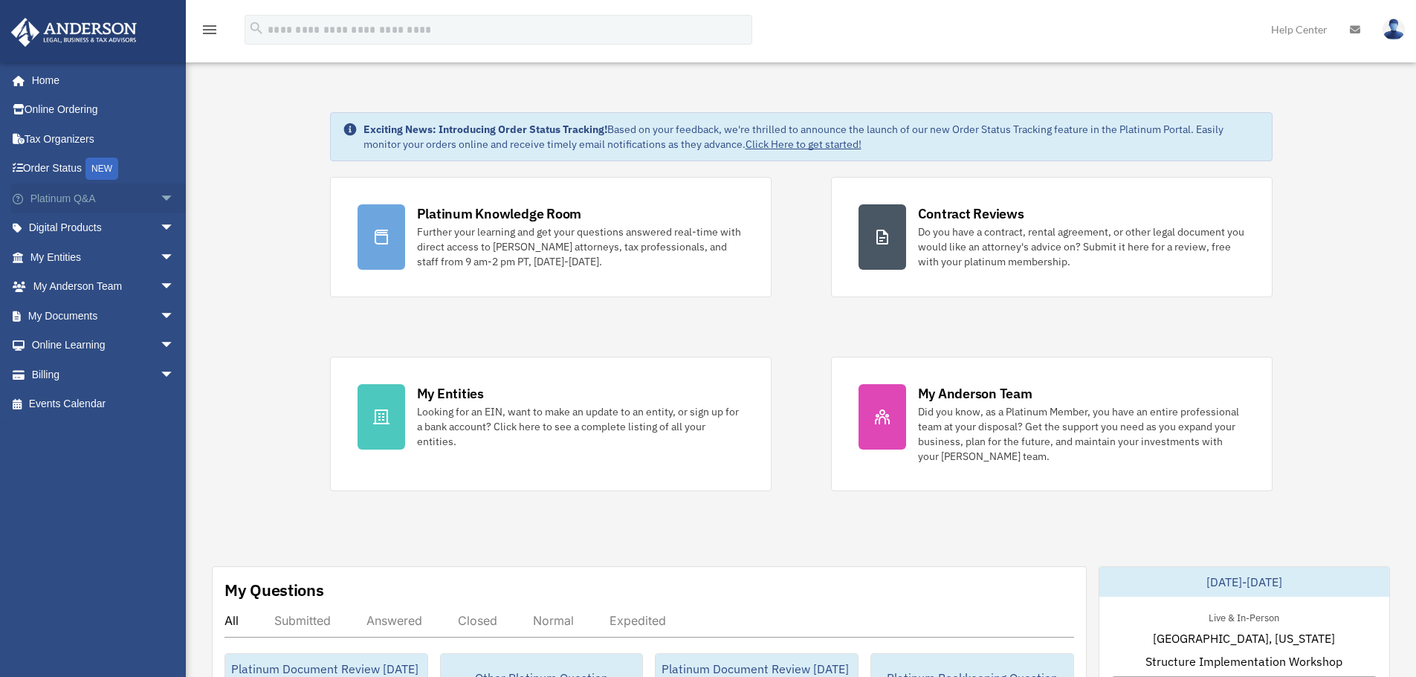
drag, startPoint x: 155, startPoint y: 195, endPoint x: 160, endPoint y: 201, distance: 7.9
click at [160, 198] on span "arrow_drop_down" at bounding box center [175, 199] width 30 height 30
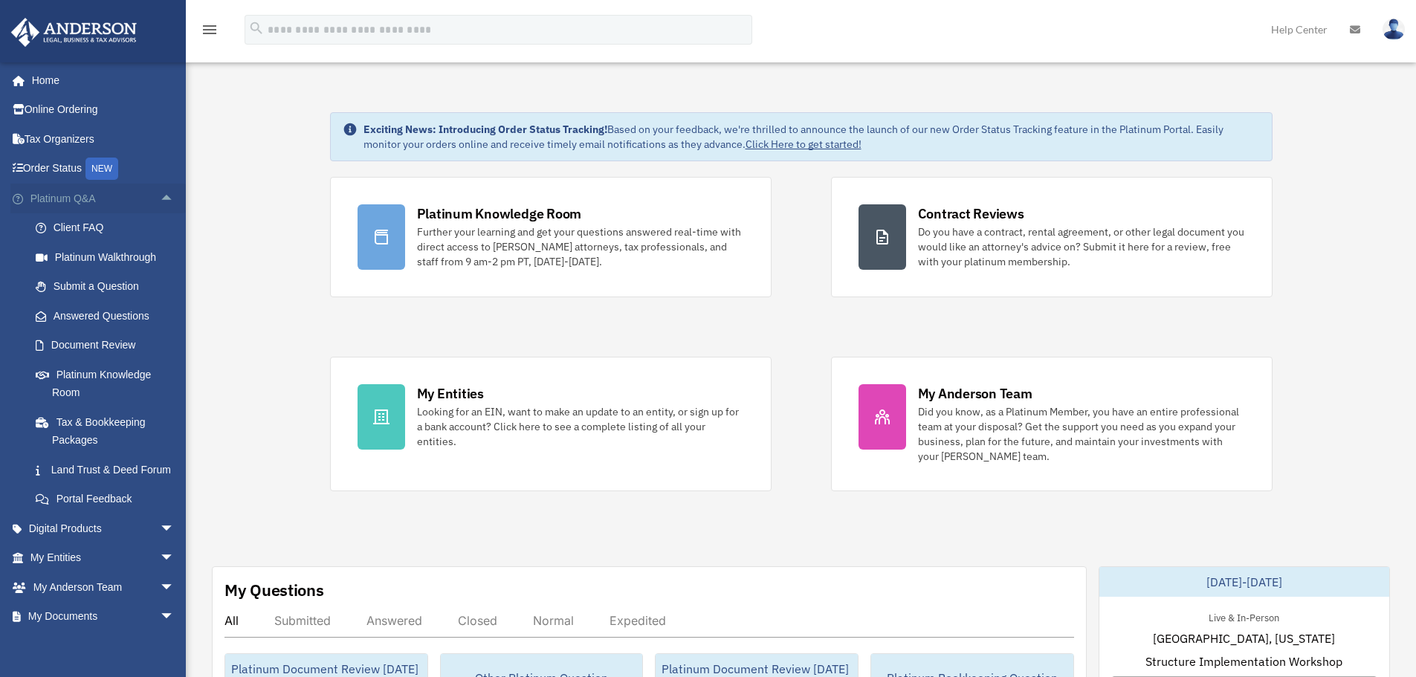
click at [161, 202] on span "arrow_drop_up" at bounding box center [175, 199] width 30 height 30
